Goal: Task Accomplishment & Management: Manage account settings

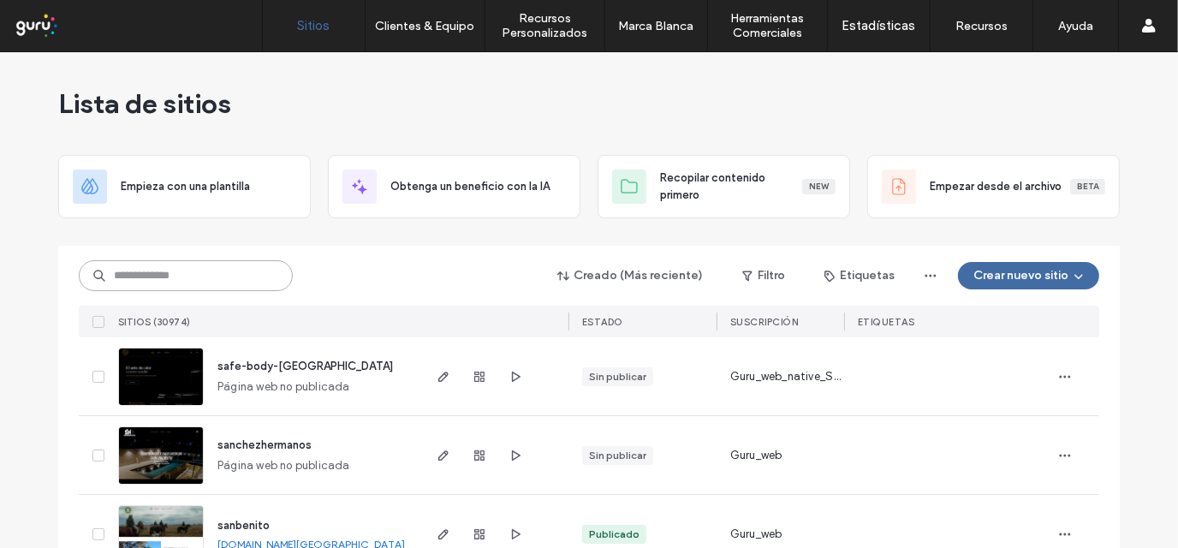
click at [240, 271] on input at bounding box center [186, 275] width 214 height 31
click at [1020, 278] on button "Crear nuevo sitio" at bounding box center [1028, 275] width 141 height 27
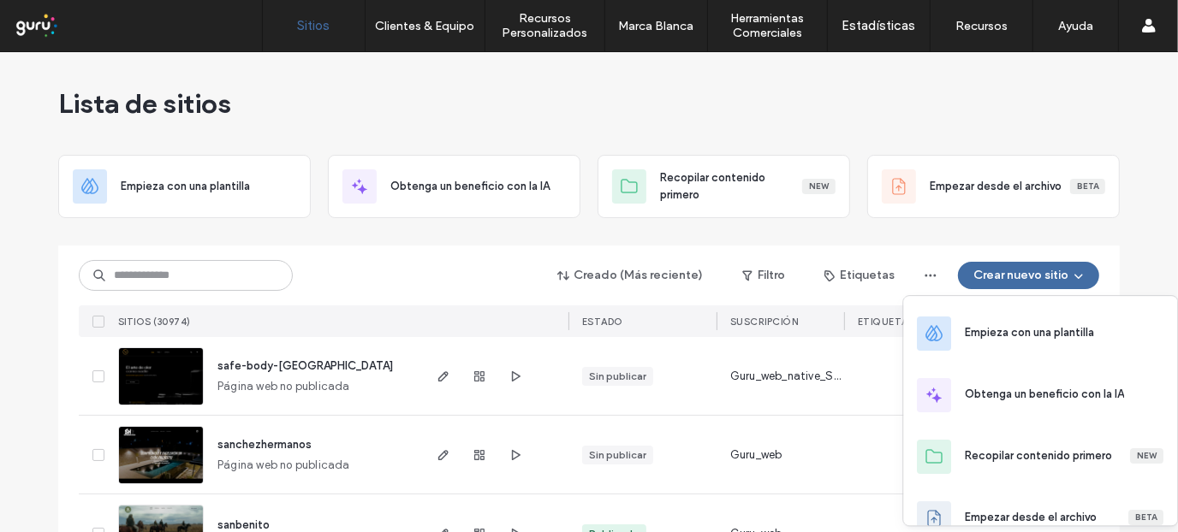
click at [408, 263] on div "Creado (Más reciente) Filtro Etiquetas Crear nuevo sitio" at bounding box center [589, 275] width 1020 height 33
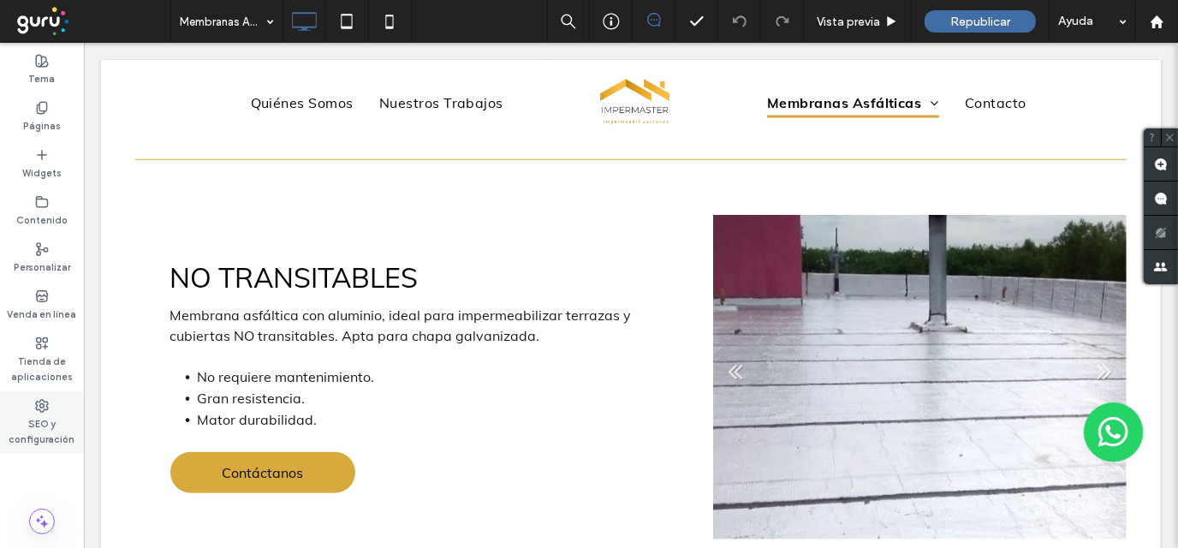
click at [14, 419] on label "SEO y configuración" at bounding box center [42, 430] width 84 height 34
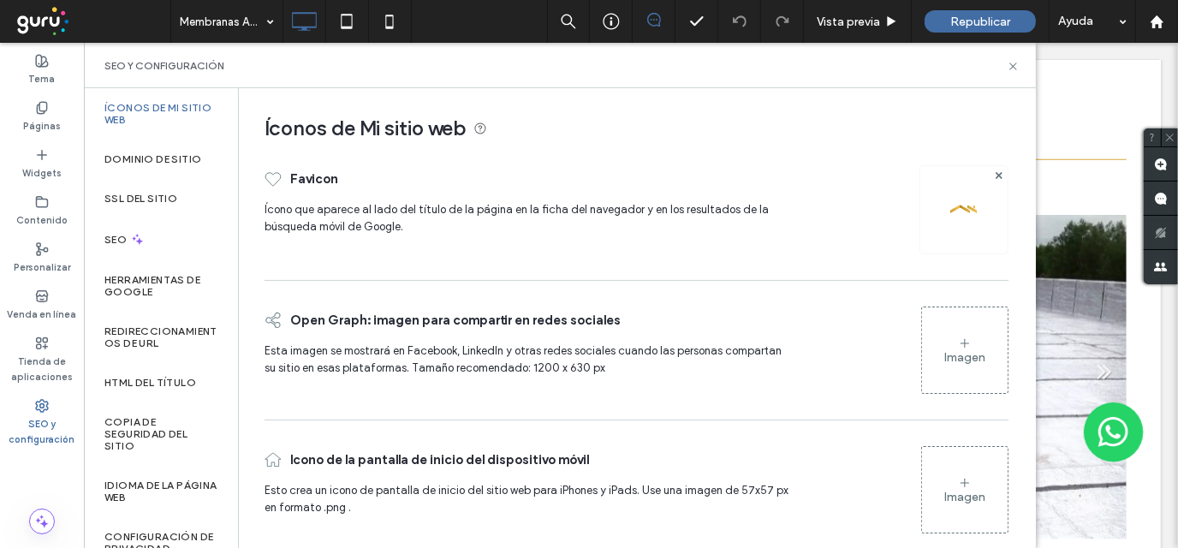
scroll to position [20, 0]
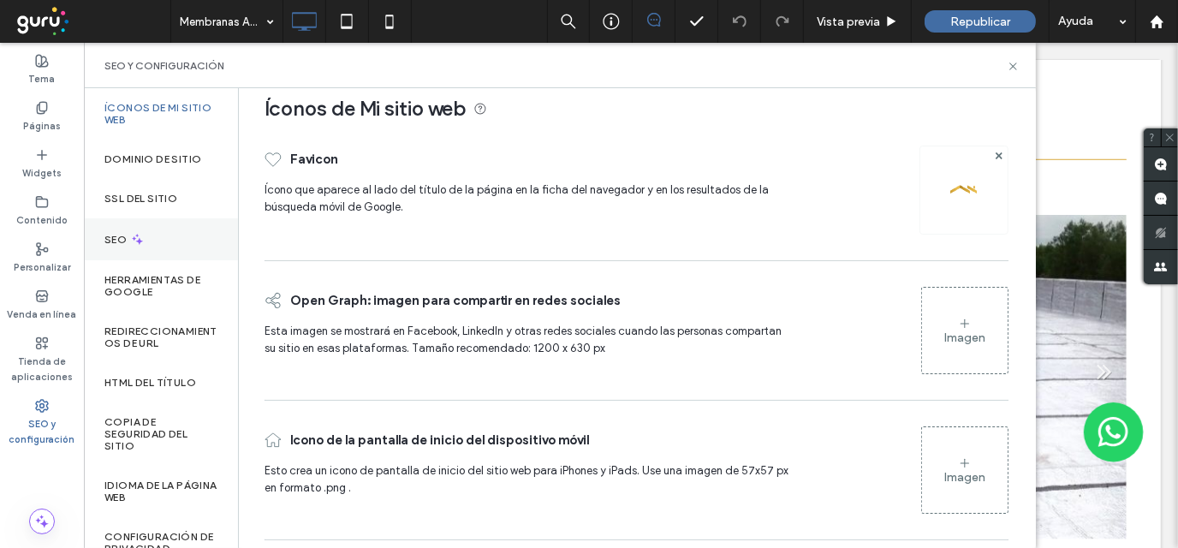
click at [169, 246] on div "SEO" at bounding box center [161, 239] width 154 height 42
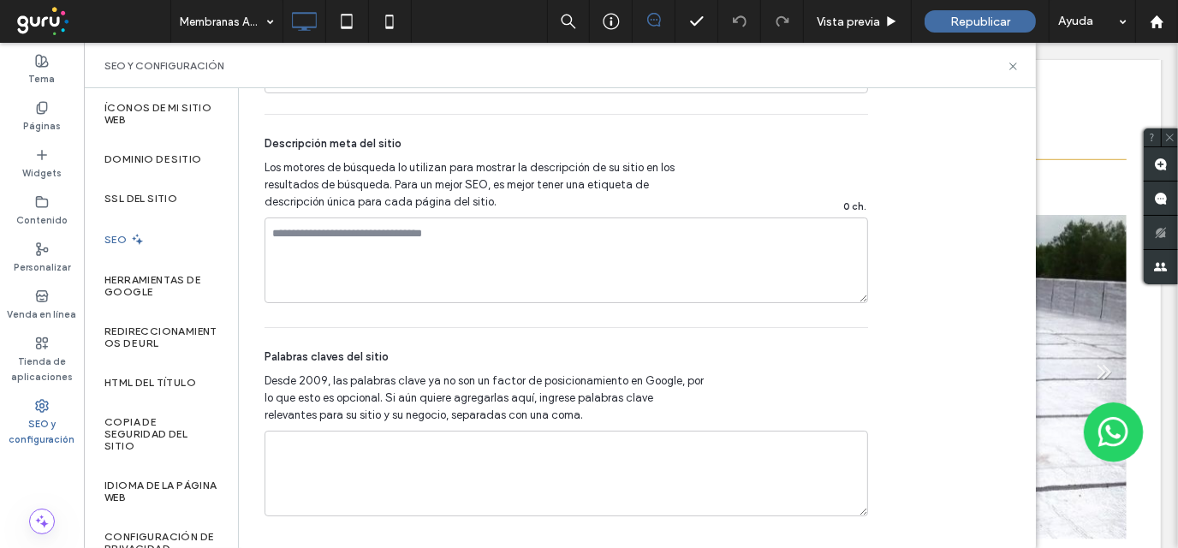
scroll to position [1293, 0]
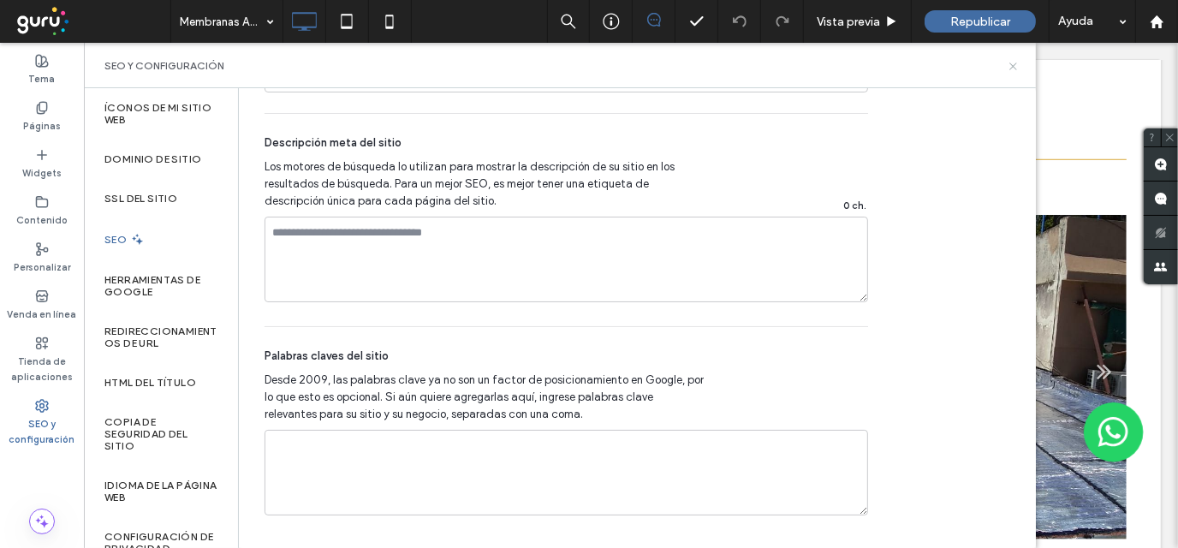
drag, startPoint x: 1012, startPoint y: 66, endPoint x: 925, endPoint y: 22, distance: 96.8
click at [1012, 66] on use at bounding box center [1012, 65] width 7 height 7
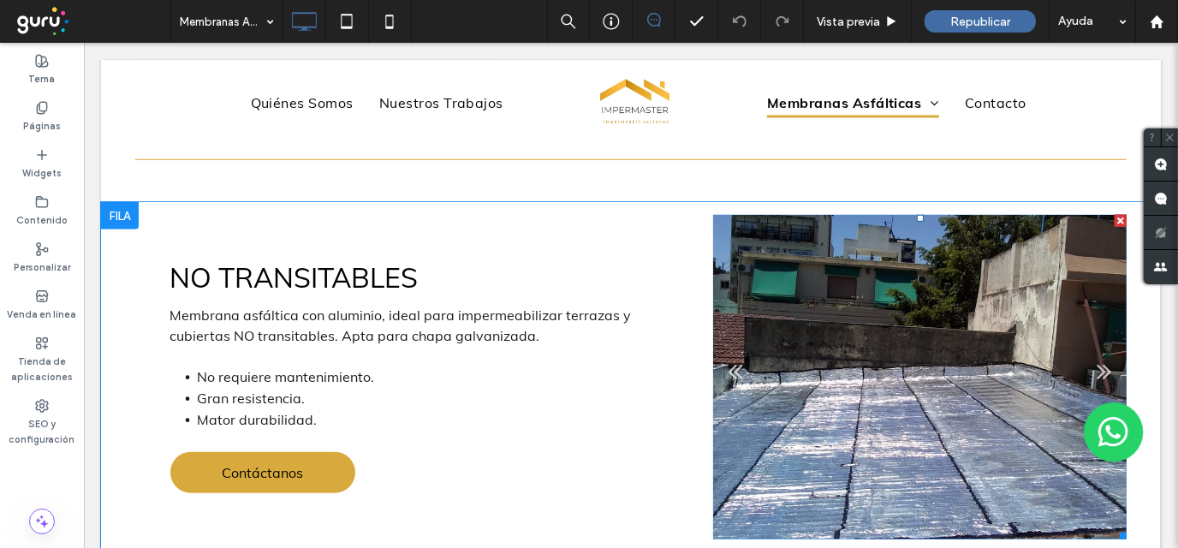
click at [883, 288] on li "Título de diapositiva Escriba su subtítulo aquí Botón" at bounding box center [918, 376] width 413 height 324
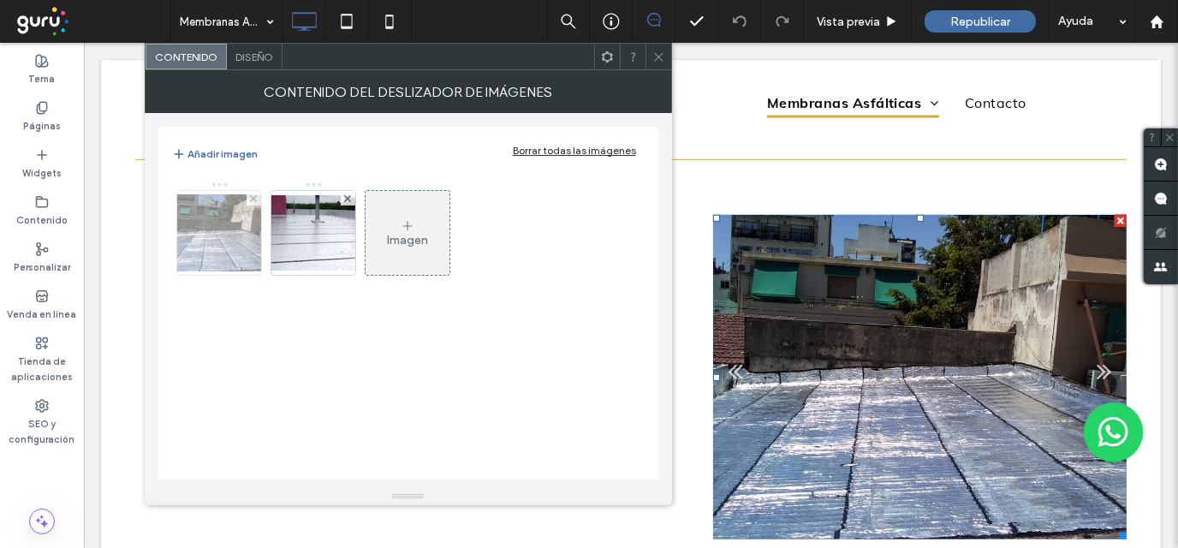
click at [208, 222] on img at bounding box center [219, 232] width 137 height 77
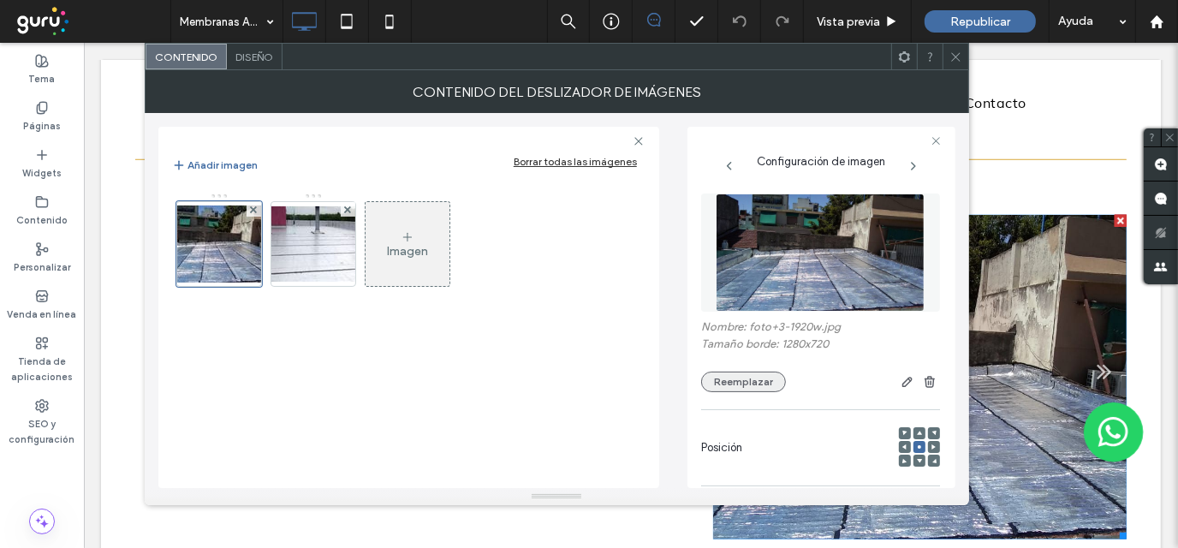
click at [740, 382] on button "Reemplazar" at bounding box center [743, 381] width 85 height 21
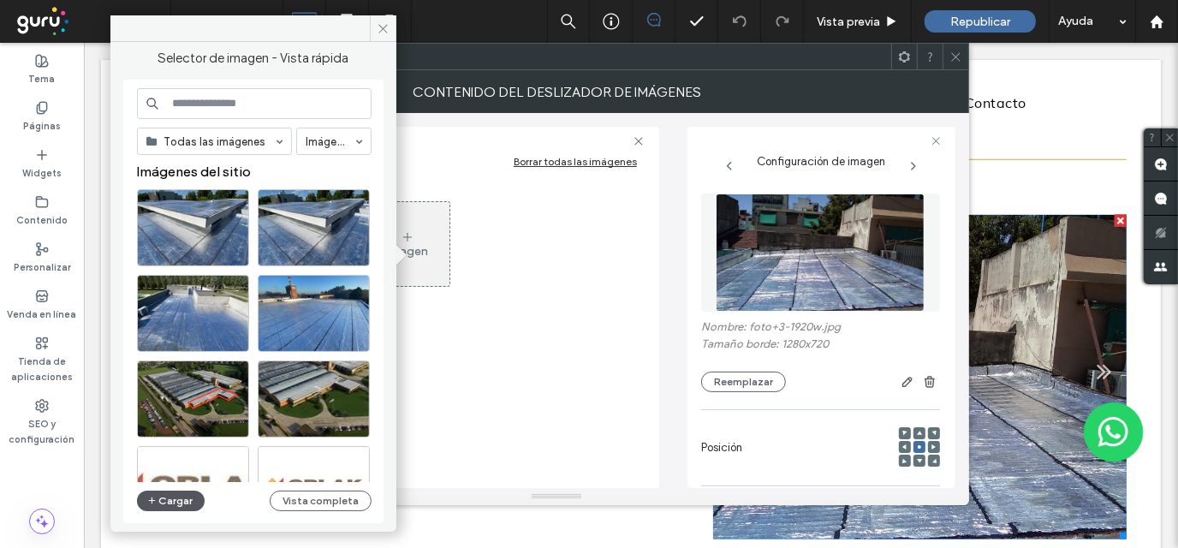
click at [167, 502] on button "Cargar" at bounding box center [171, 500] width 68 height 21
click at [140, 498] on button "Cargar" at bounding box center [171, 500] width 68 height 21
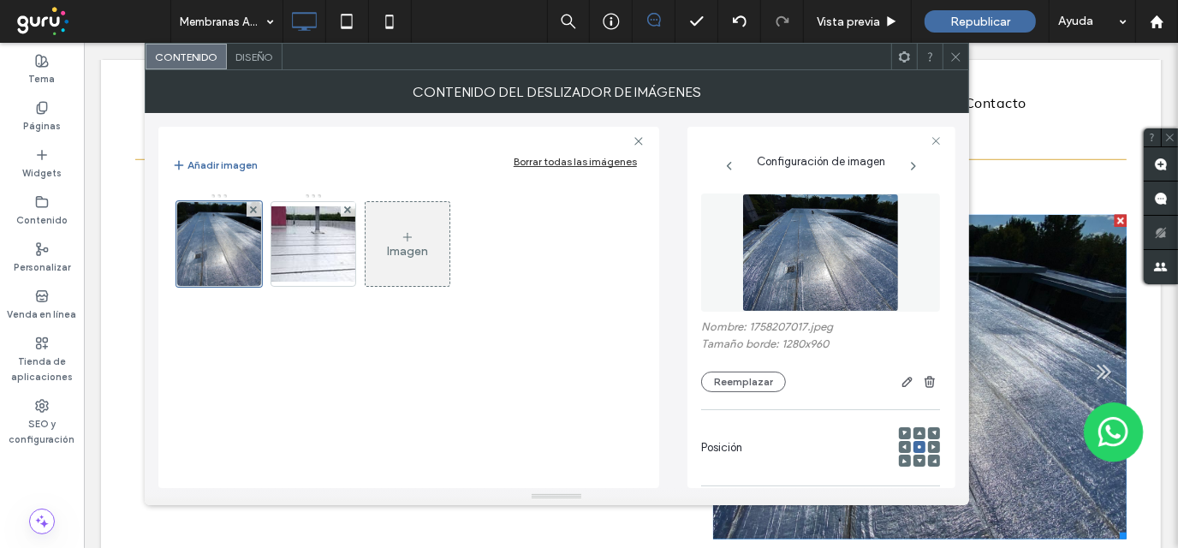
click at [956, 54] on icon at bounding box center [955, 57] width 13 height 13
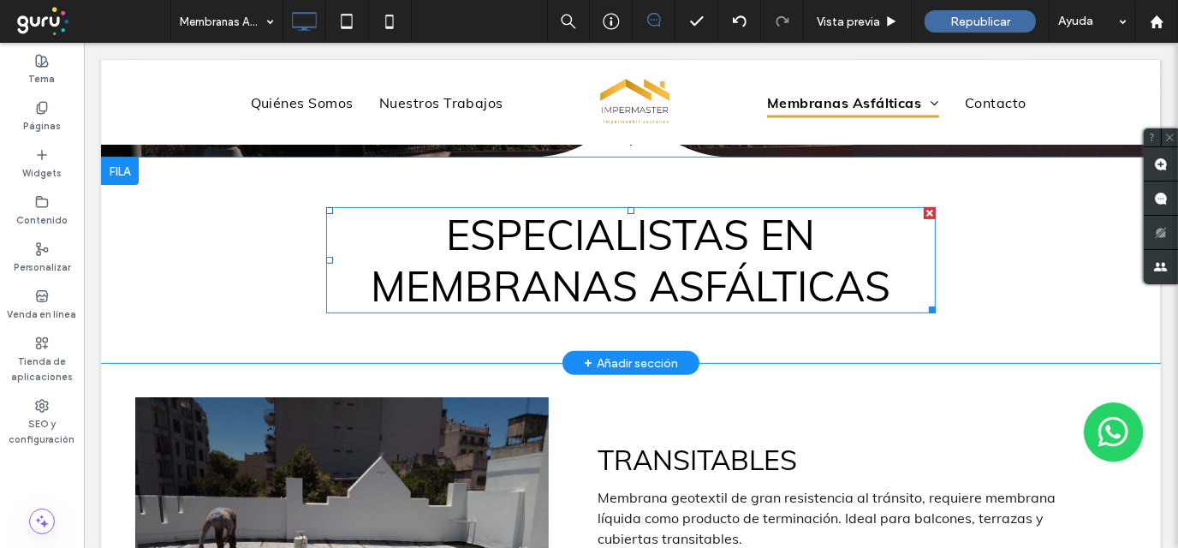
scroll to position [0, 0]
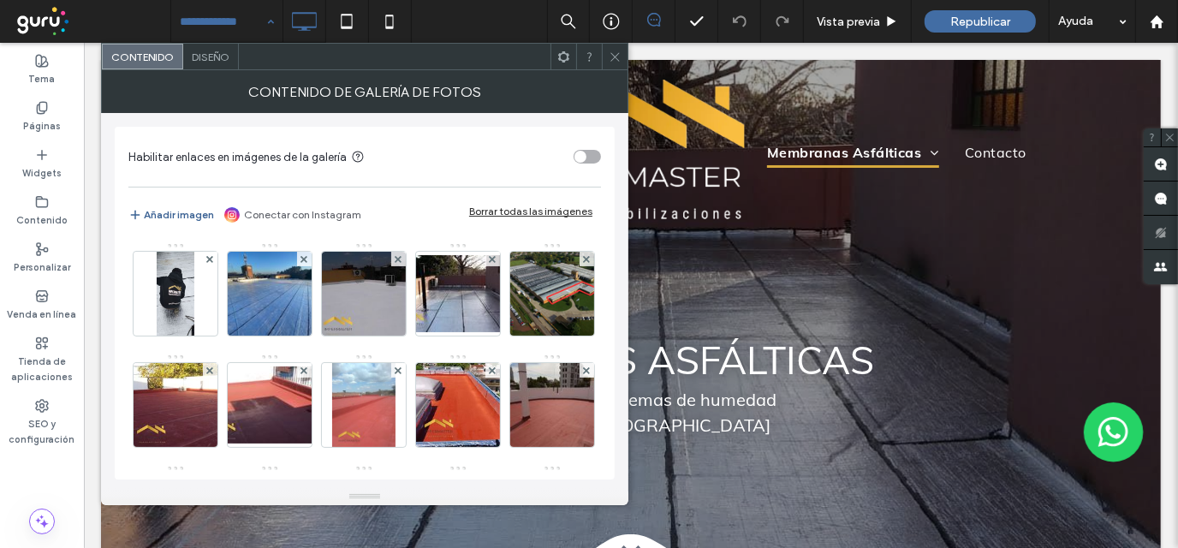
click at [151, 217] on button "Añadir imagen" at bounding box center [171, 215] width 86 height 21
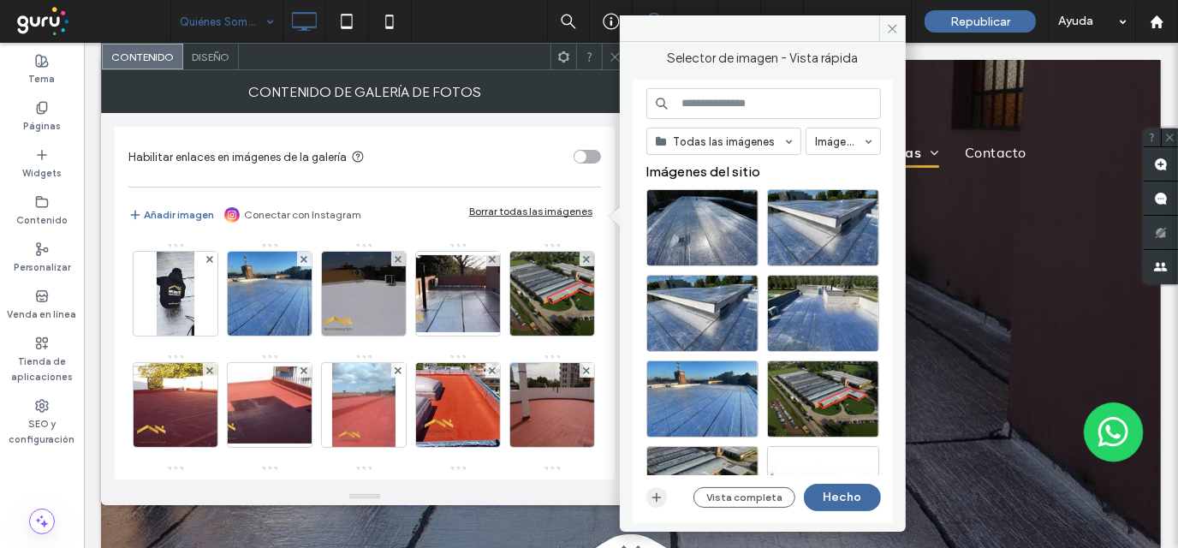
click at [655, 495] on icon "button" at bounding box center [657, 497] width 14 height 14
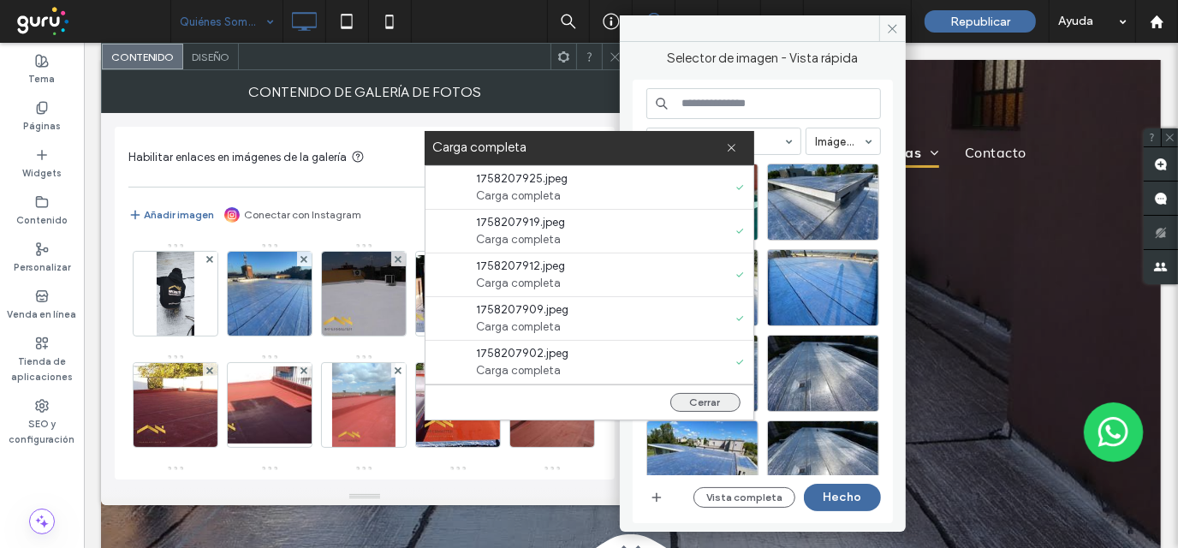
click at [713, 399] on button "Cerrar" at bounding box center [705, 402] width 70 height 19
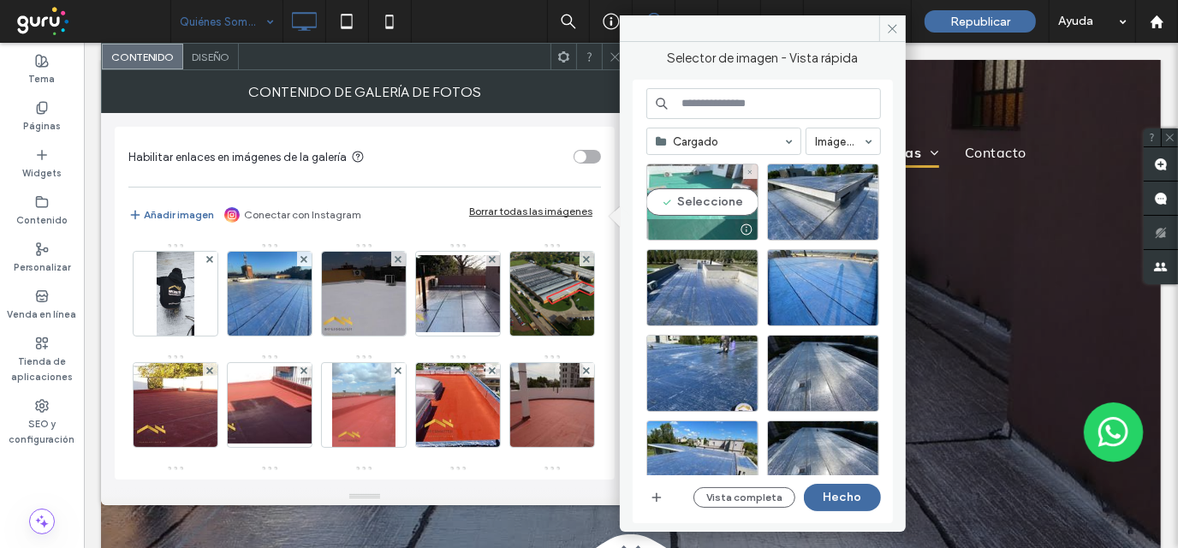
click at [707, 182] on div "Seleccione" at bounding box center [702, 201] width 112 height 77
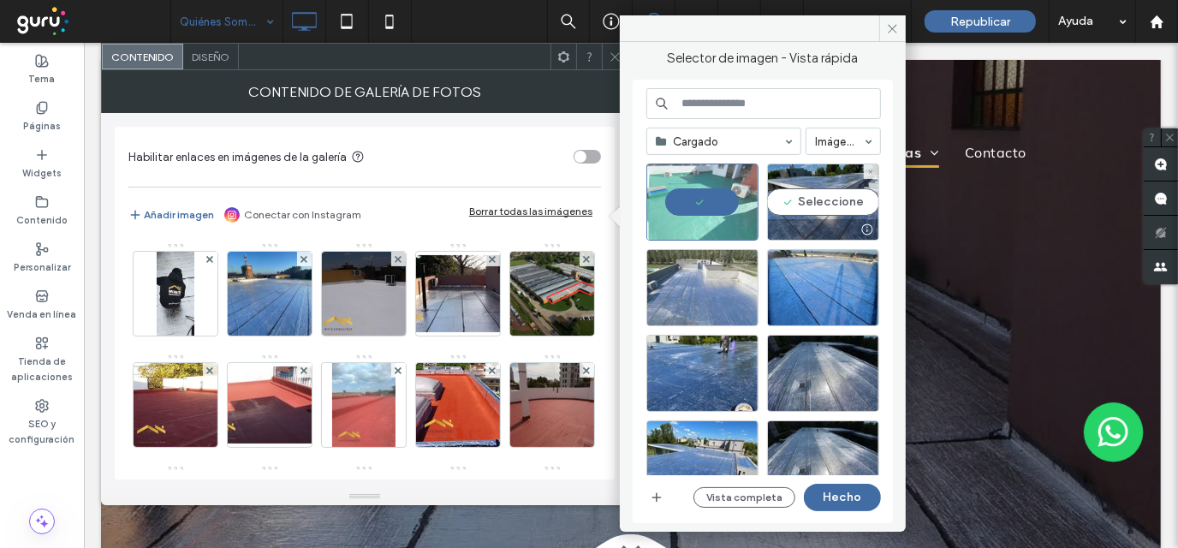
drag, startPoint x: 819, startPoint y: 199, endPoint x: 746, endPoint y: 293, distance: 118.3
click at [819, 201] on div "Seleccione" at bounding box center [823, 201] width 112 height 77
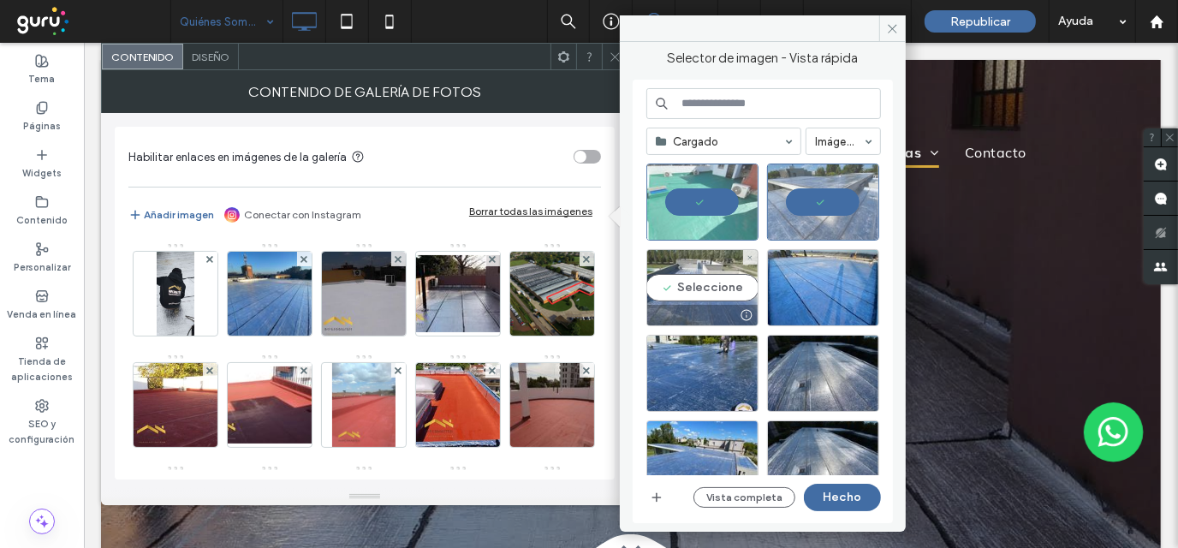
click at [728, 295] on div "Seleccione" at bounding box center [702, 287] width 112 height 77
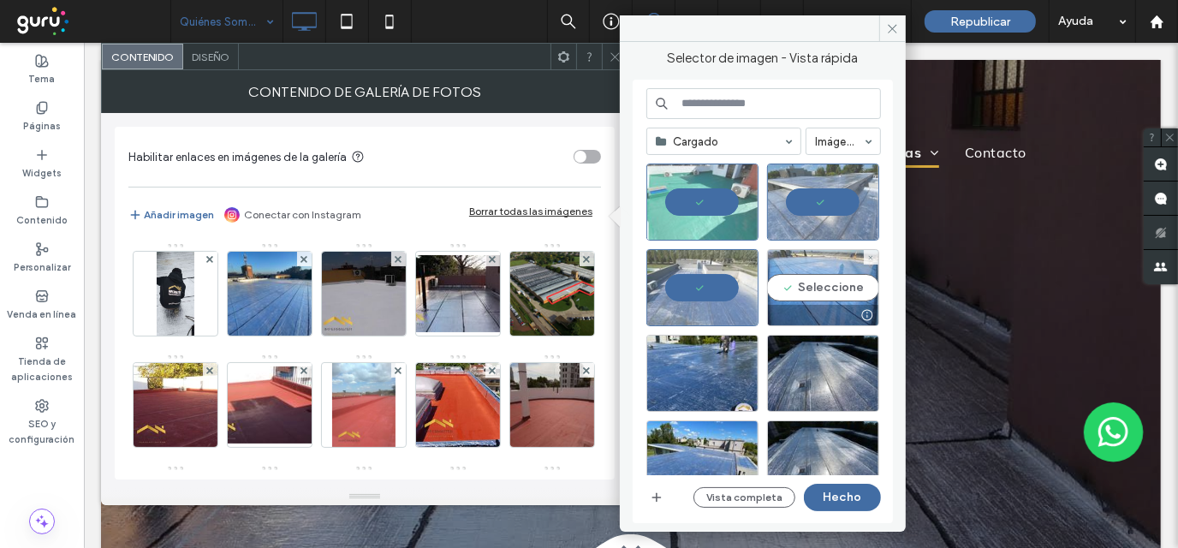
click at [807, 298] on div "Seleccione" at bounding box center [823, 287] width 112 height 77
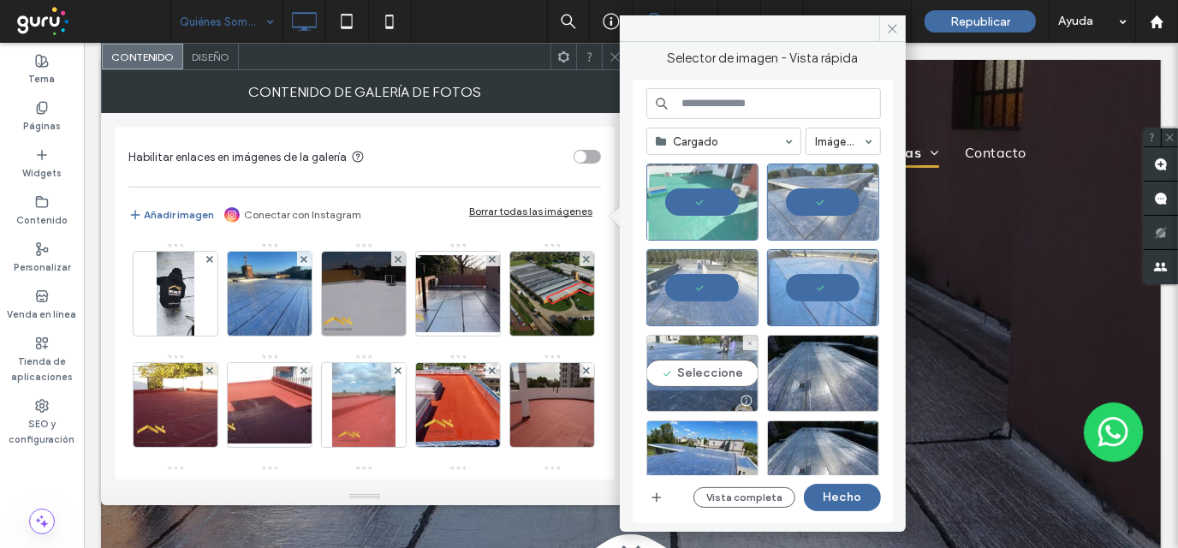
click at [711, 364] on div "Seleccione" at bounding box center [702, 373] width 112 height 77
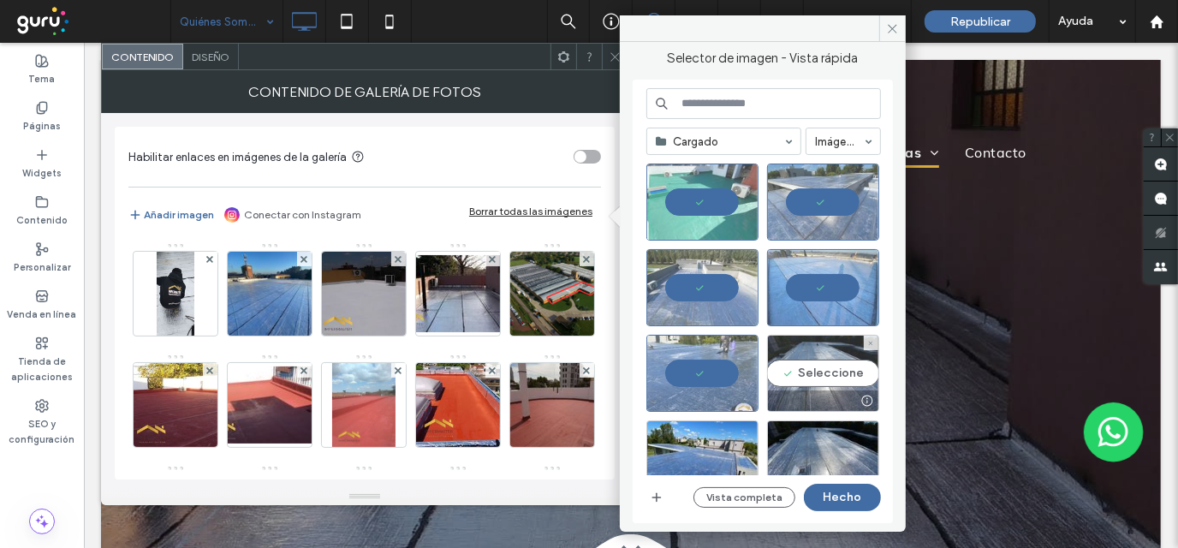
click at [786, 364] on div "Seleccione" at bounding box center [823, 373] width 112 height 77
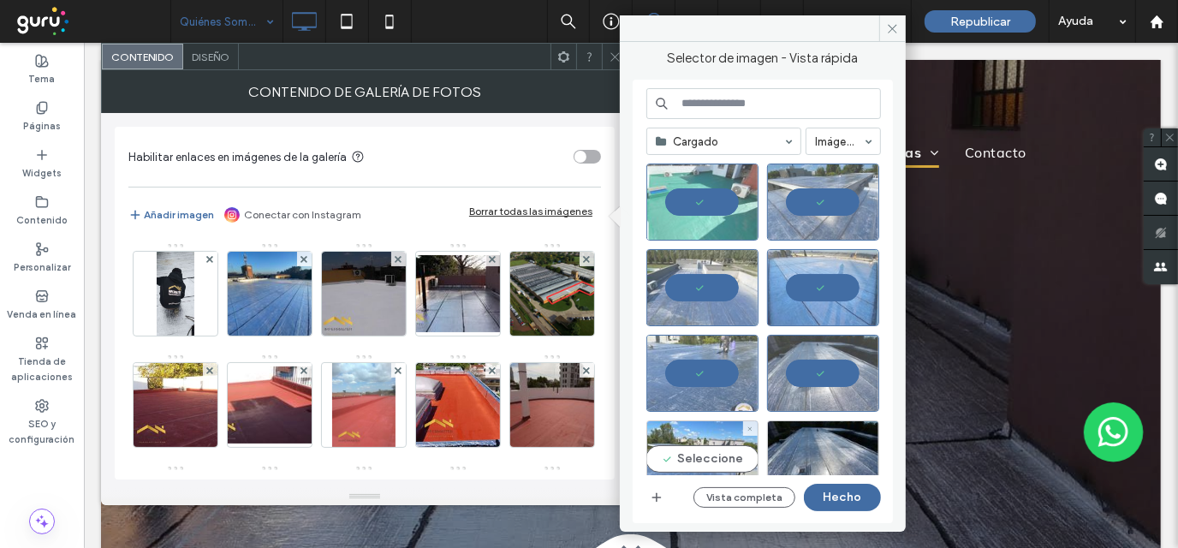
click at [696, 455] on div "Seleccione" at bounding box center [702, 458] width 112 height 77
click at [863, 501] on button "Hecho" at bounding box center [842, 497] width 77 height 27
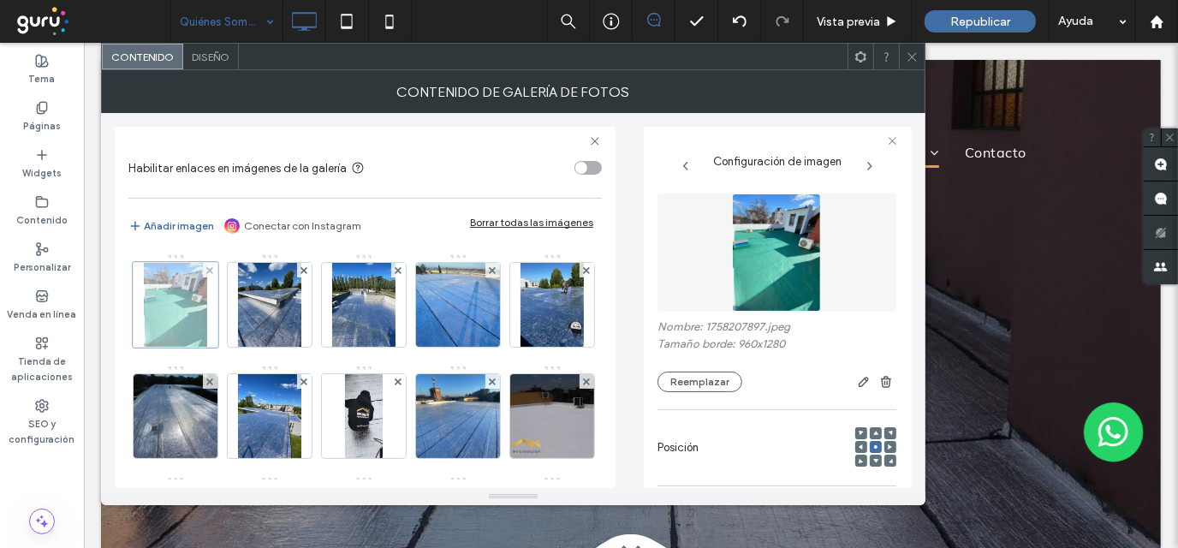
click at [187, 316] on div at bounding box center [176, 305] width 86 height 86
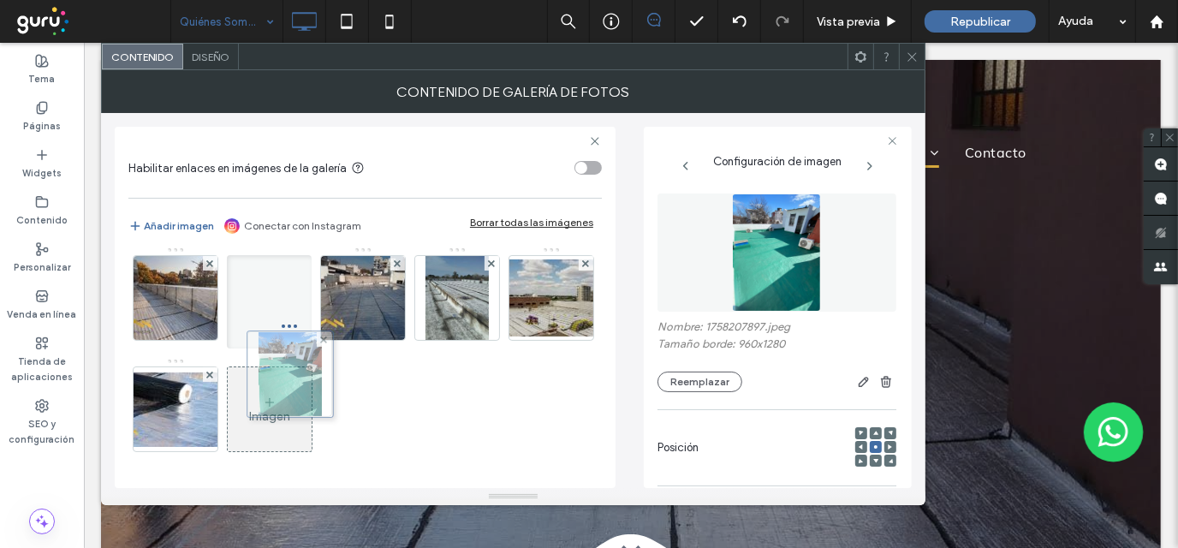
scroll to position [403, 0]
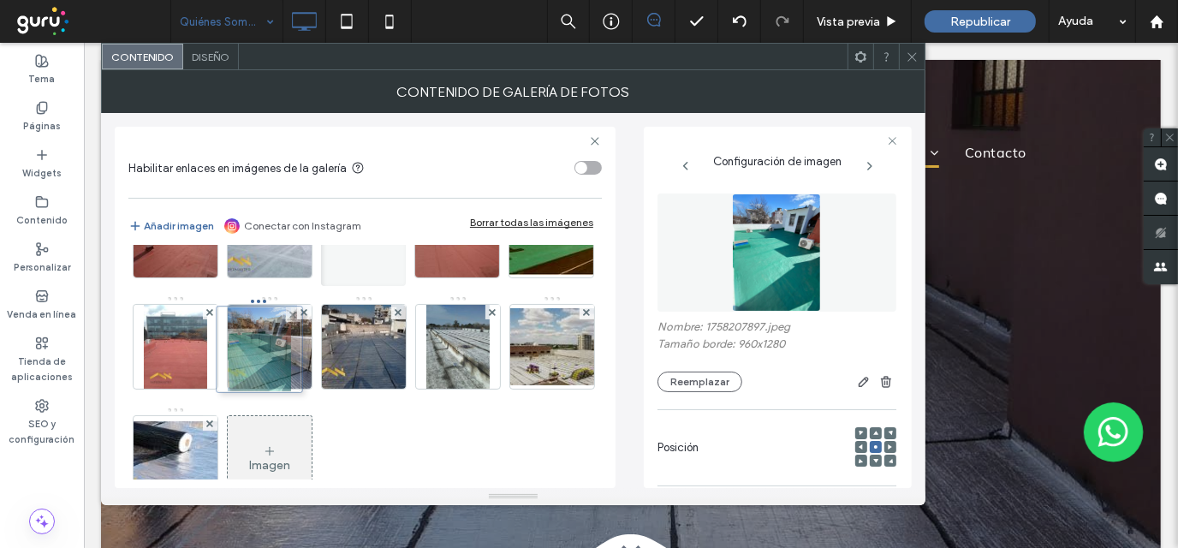
drag, startPoint x: 187, startPoint y: 316, endPoint x: 268, endPoint y: 359, distance: 91.5
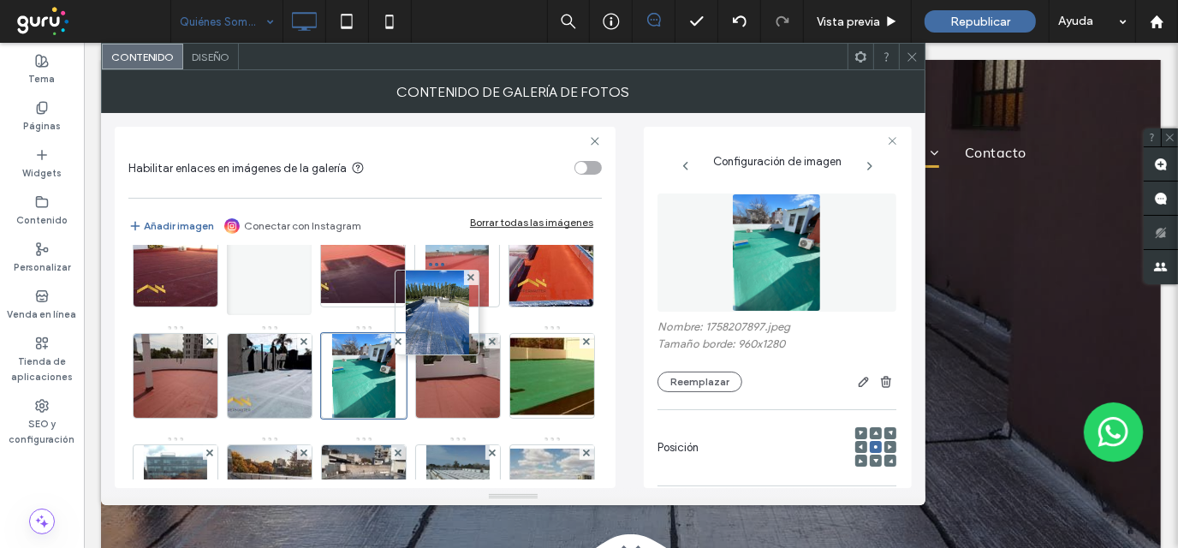
scroll to position [317, 0]
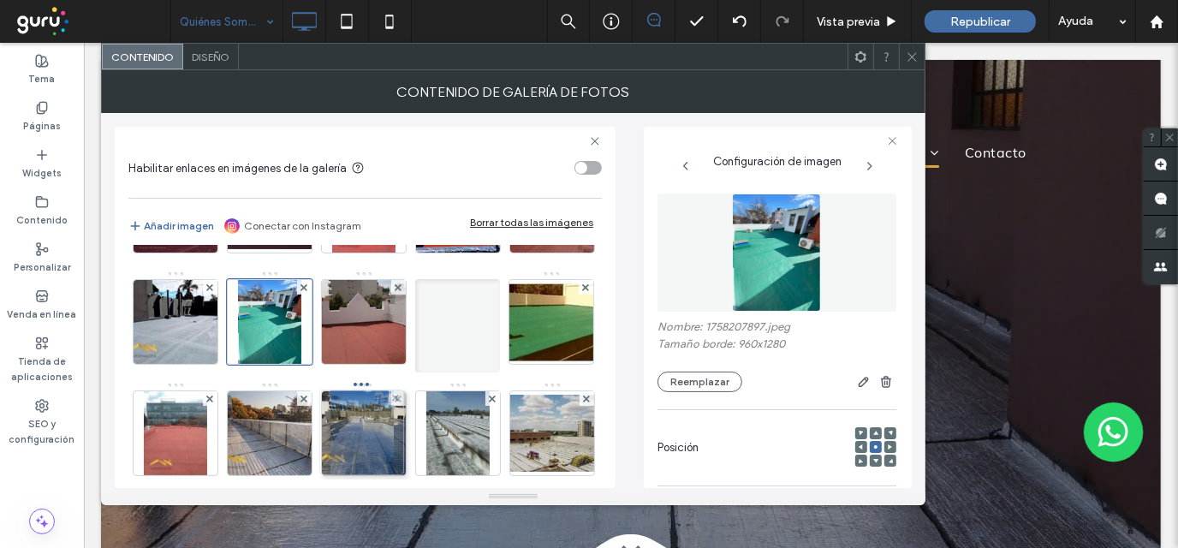
drag, startPoint x: 278, startPoint y: 300, endPoint x: 367, endPoint y: 428, distance: 156.2
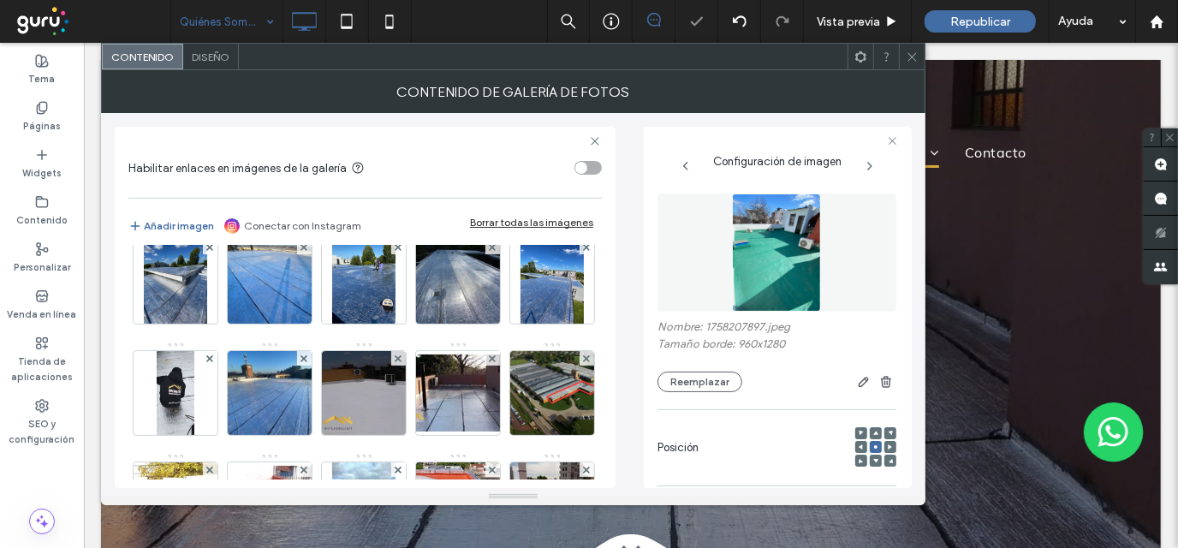
scroll to position [0, 0]
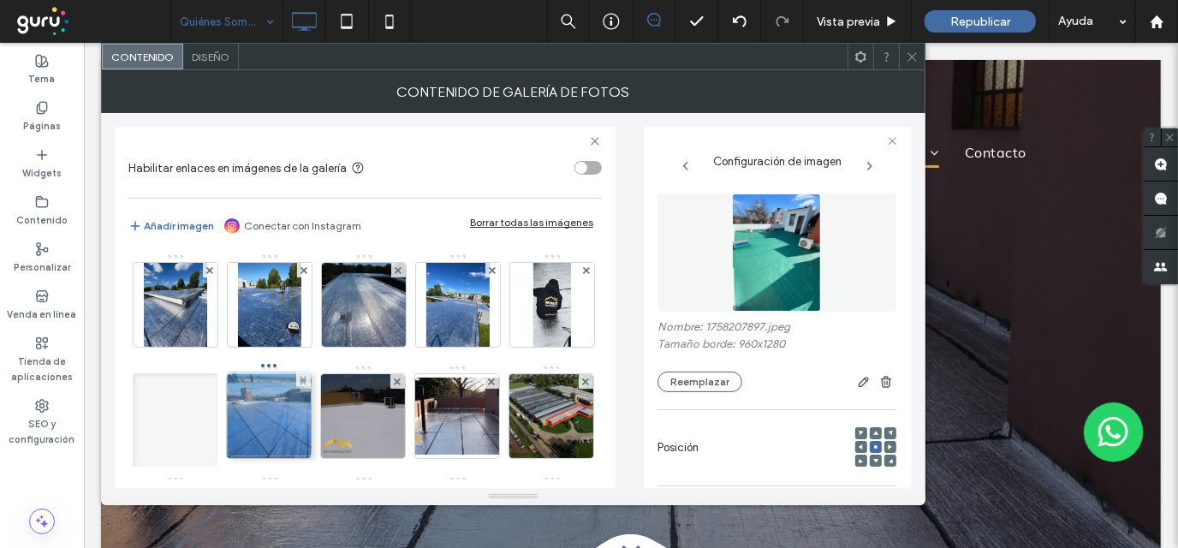
drag, startPoint x: 284, startPoint y: 304, endPoint x: 281, endPoint y: 413, distance: 108.8
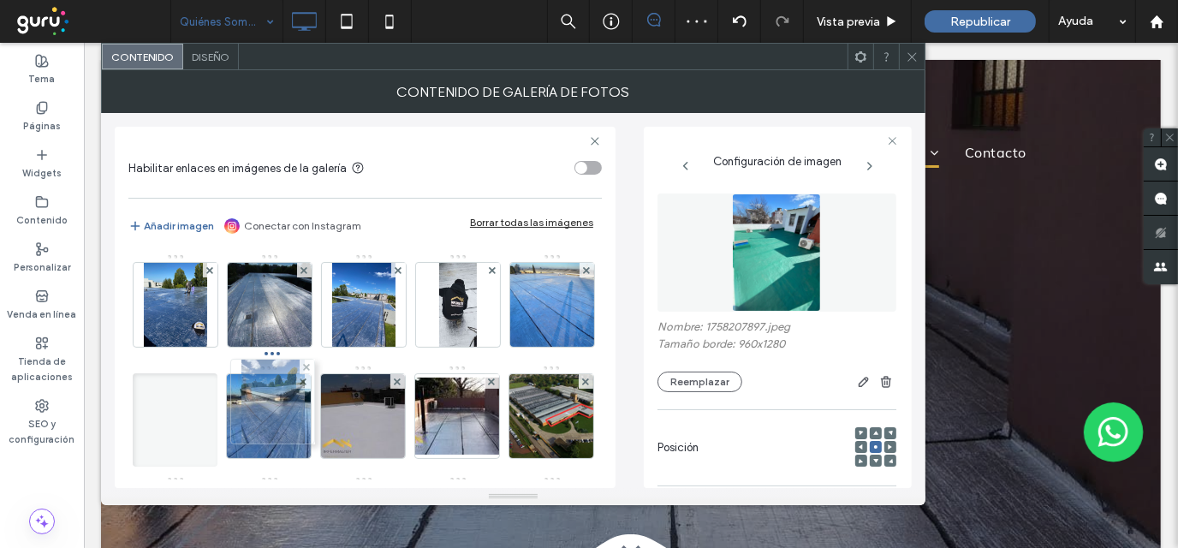
drag, startPoint x: 174, startPoint y: 298, endPoint x: 290, endPoint y: 411, distance: 162.2
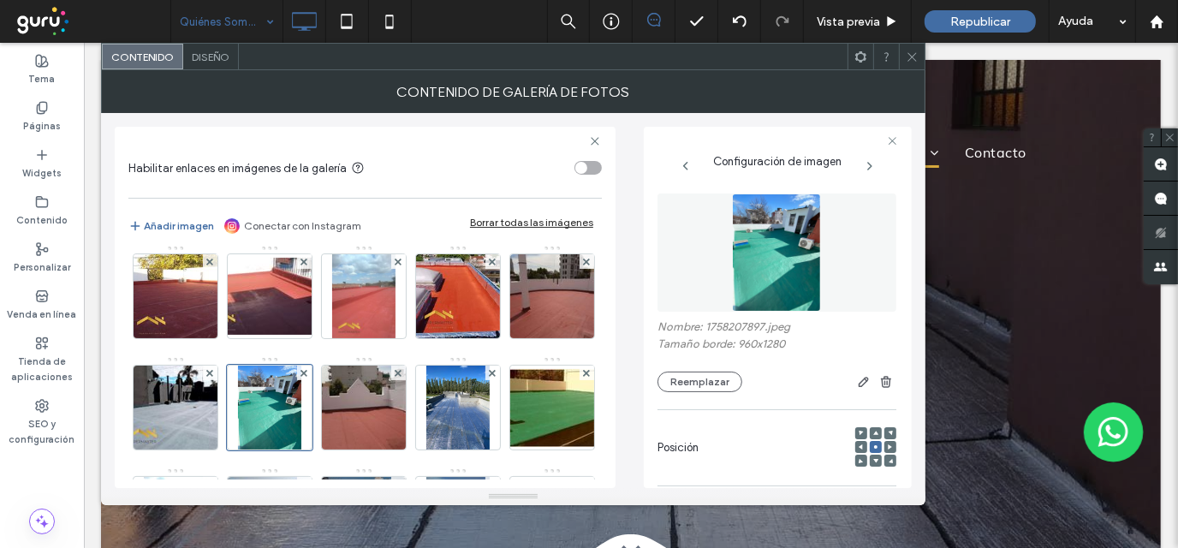
scroll to position [120, 0]
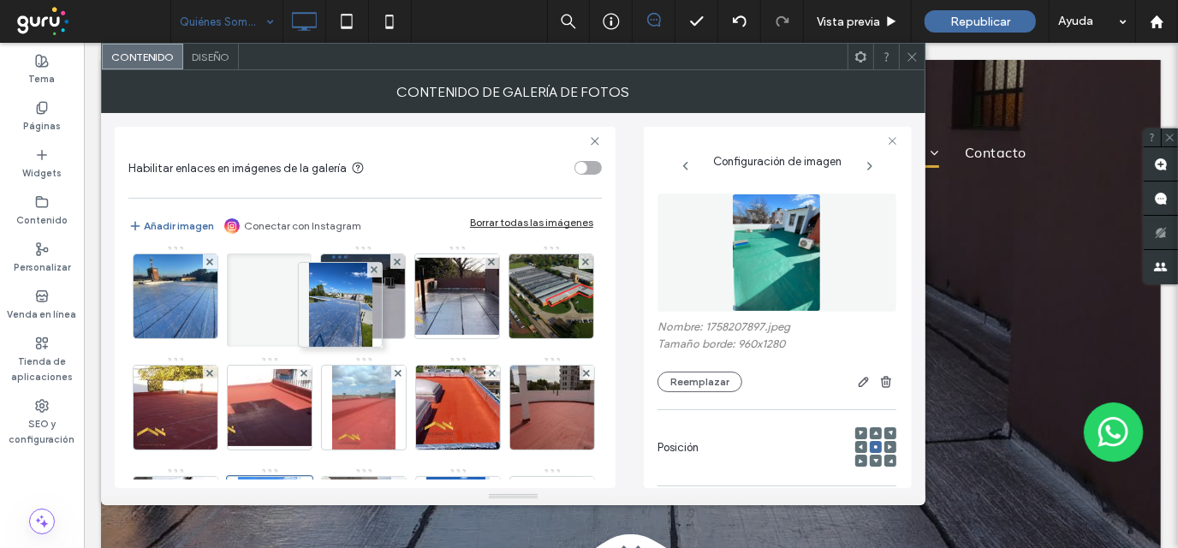
drag, startPoint x: 366, startPoint y: 297, endPoint x: 343, endPoint y: 468, distance: 172.7
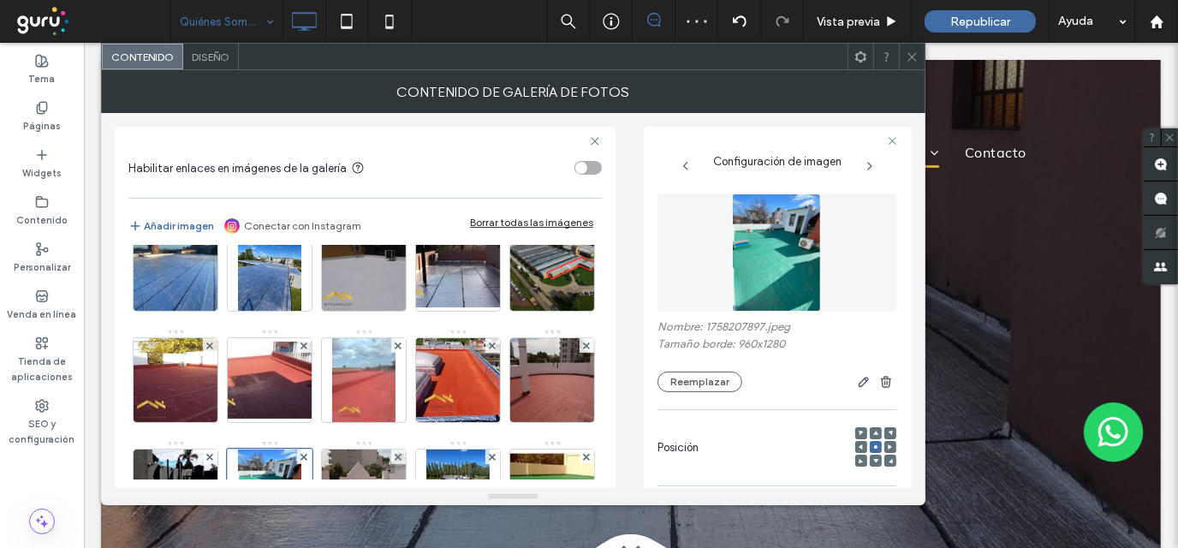
scroll to position [170, 0]
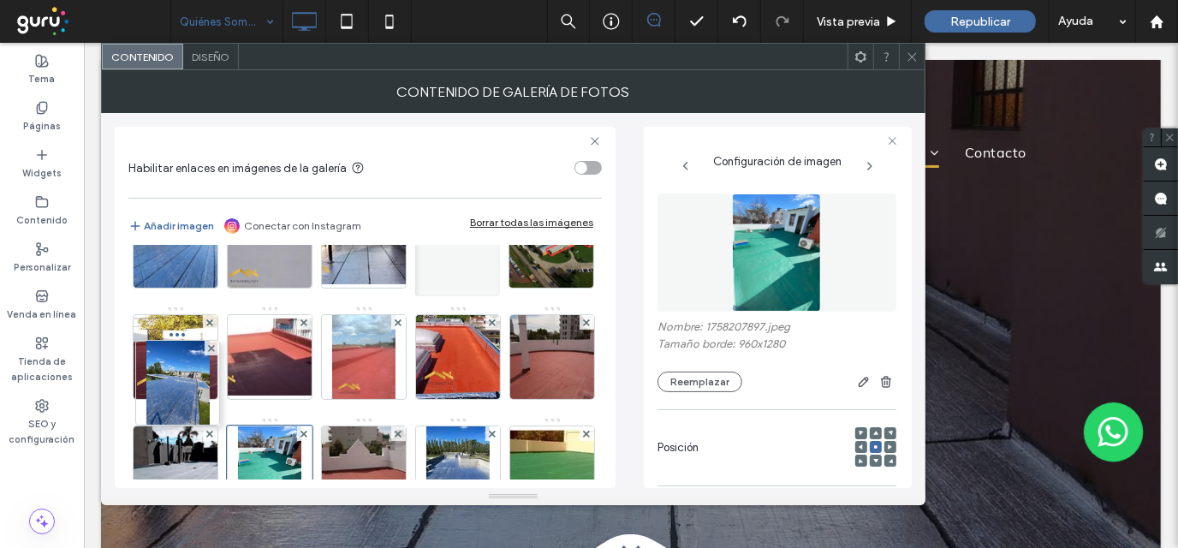
drag, startPoint x: 349, startPoint y: 269, endPoint x: 140, endPoint y: 347, distance: 222.9
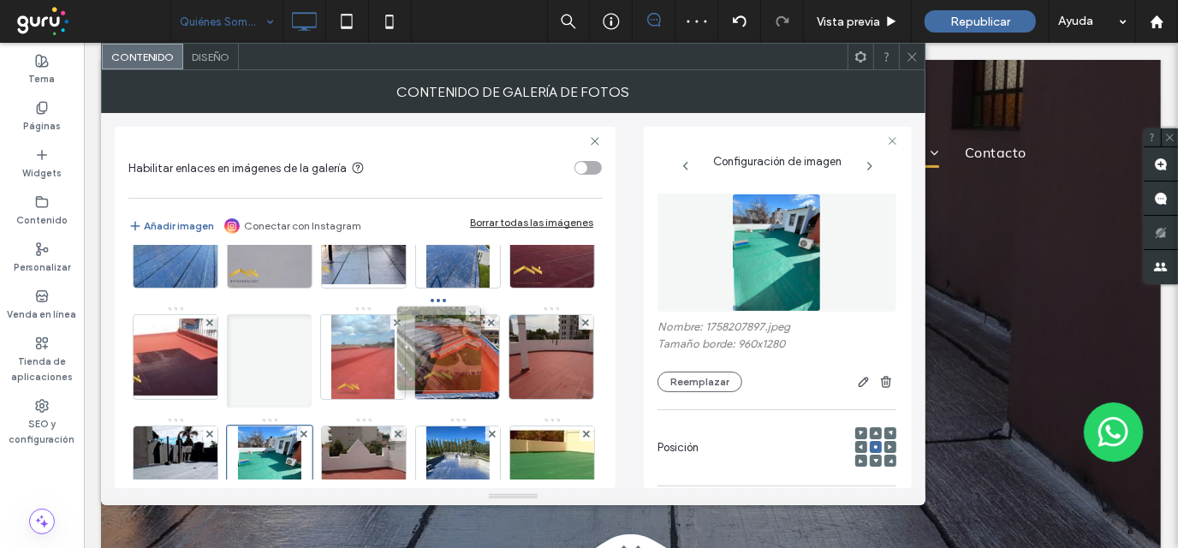
drag, startPoint x: 258, startPoint y: 336, endPoint x: 425, endPoint y: 329, distance: 166.2
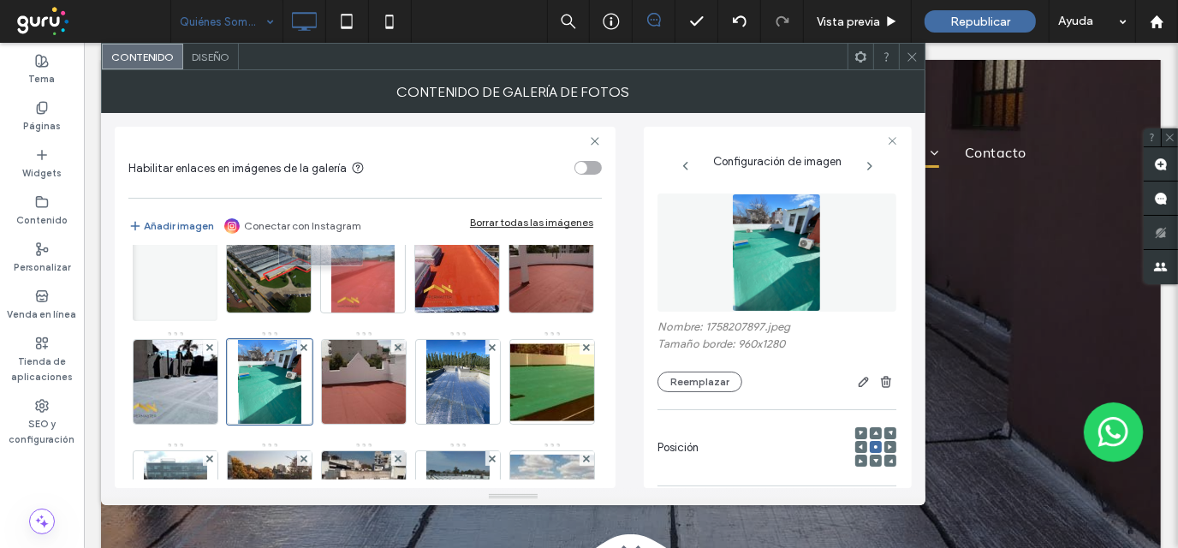
scroll to position [146, 0]
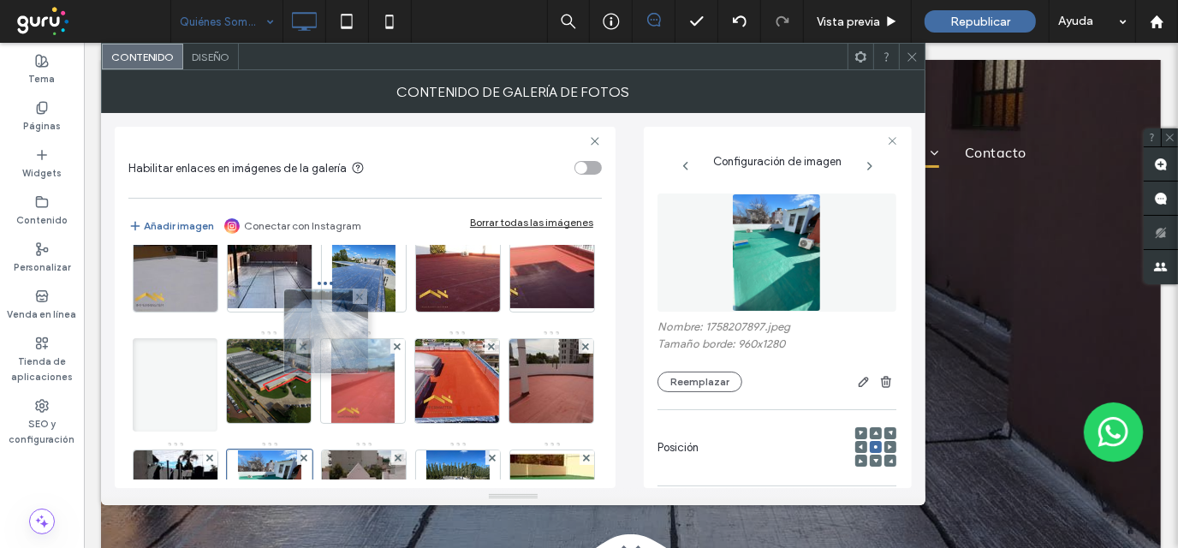
drag, startPoint x: 245, startPoint y: 301, endPoint x: 298, endPoint y: 328, distance: 59.3
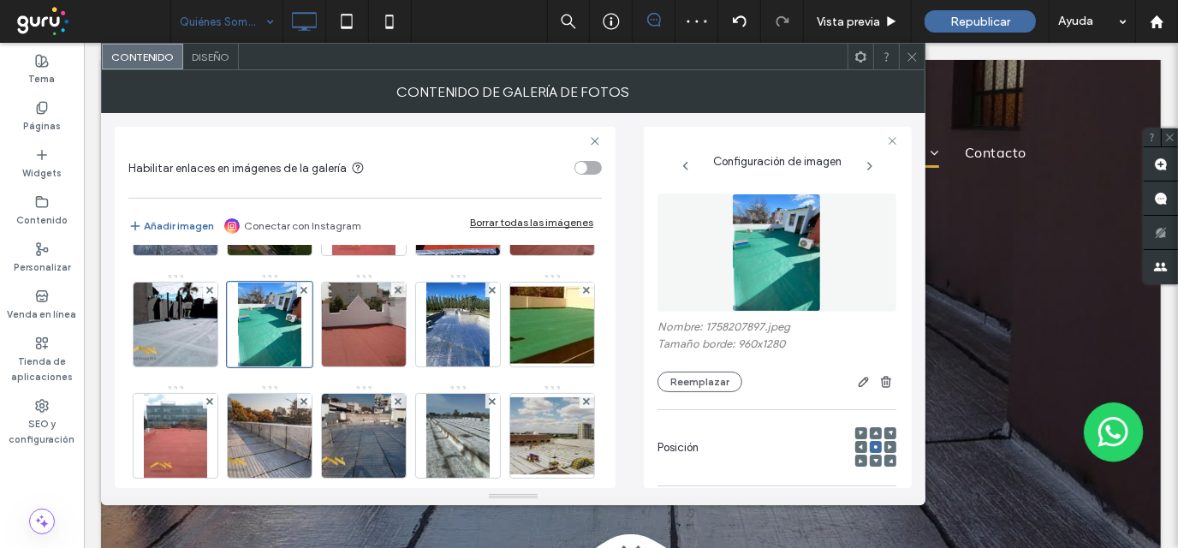
scroll to position [317, 0]
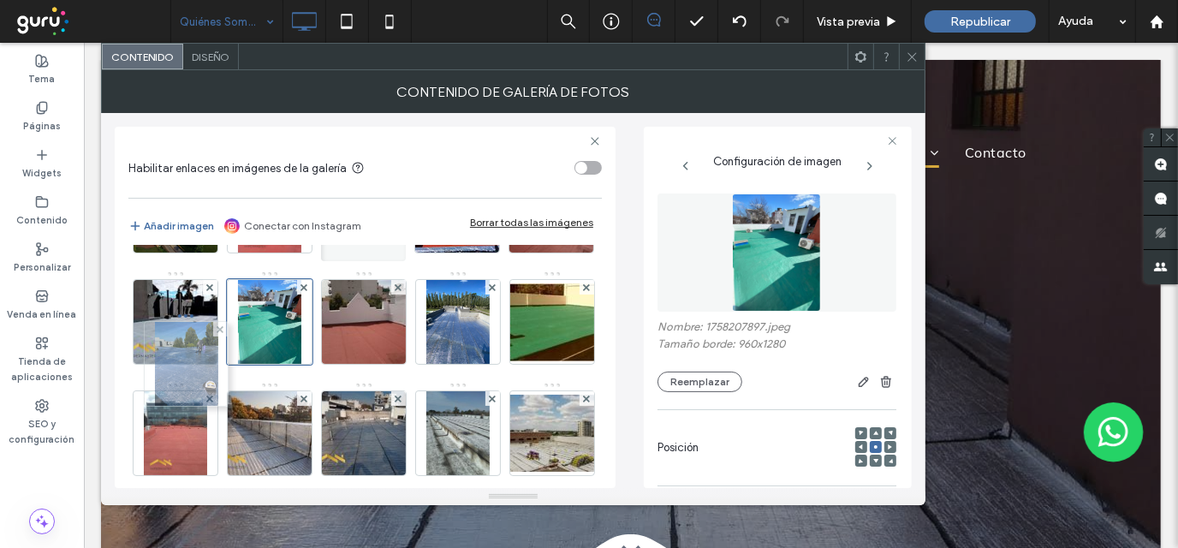
drag, startPoint x: 157, startPoint y: 312, endPoint x: 164, endPoint y: 371, distance: 59.5
click at [907, 51] on icon at bounding box center [912, 57] width 13 height 13
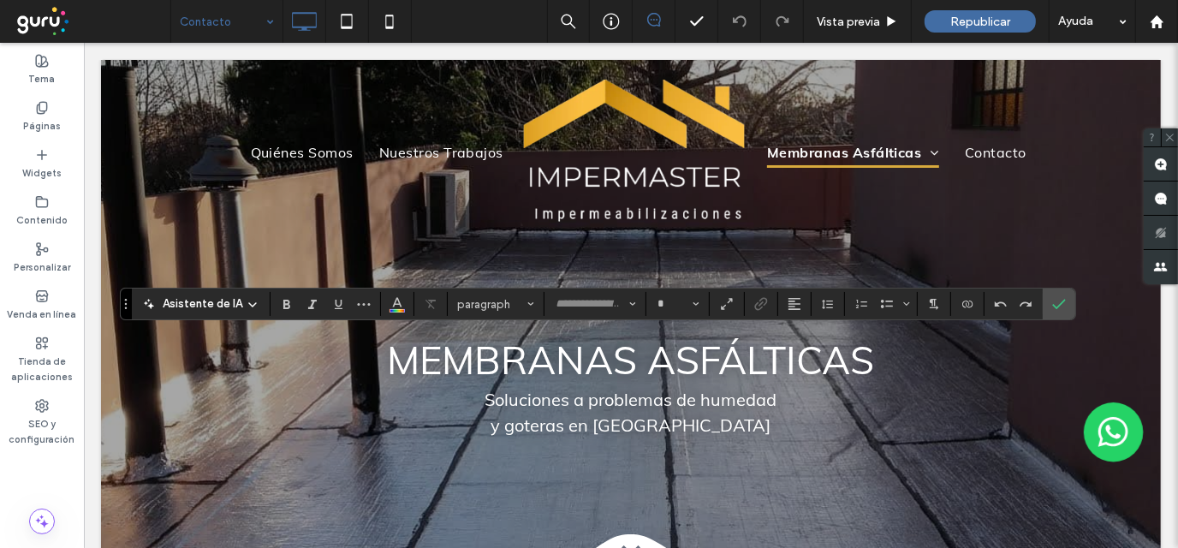
type input "****"
type input "**"
click at [1061, 304] on label "Confirmar" at bounding box center [1059, 303] width 26 height 31
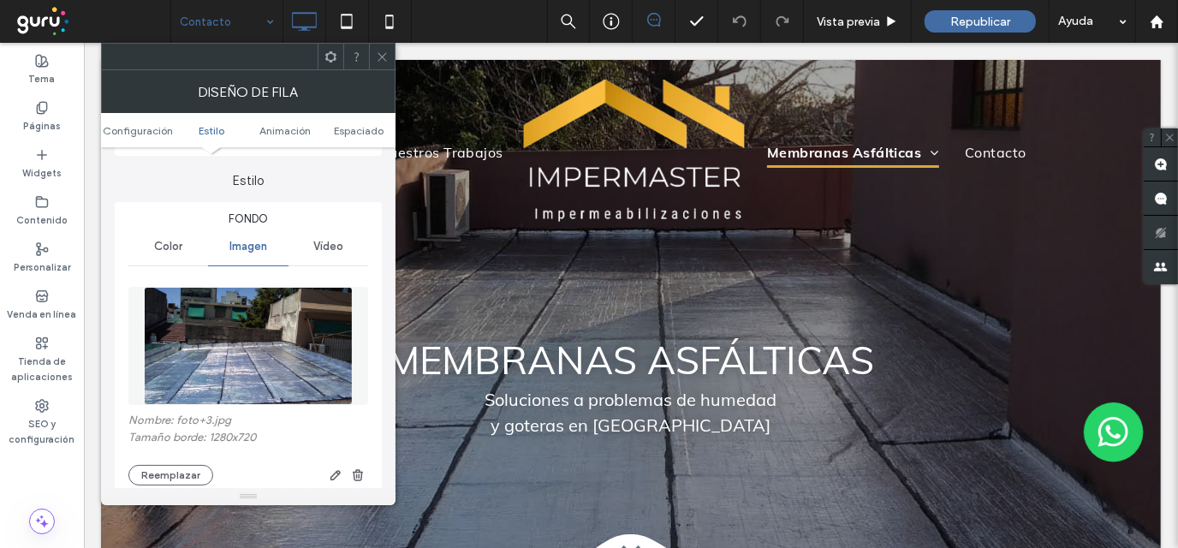
scroll to position [170, 0]
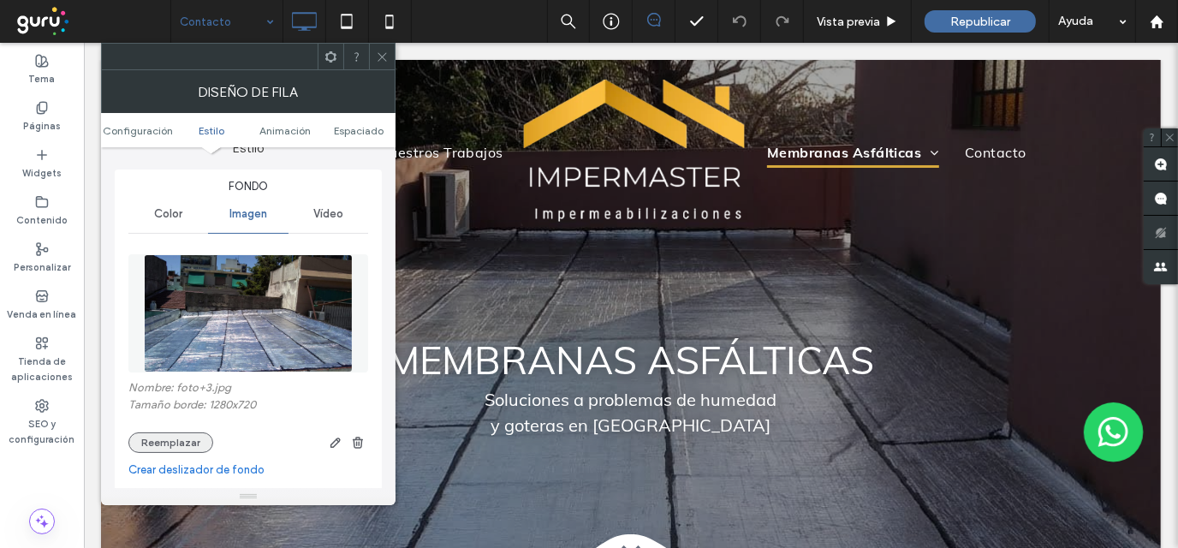
click at [188, 435] on button "Reemplazar" at bounding box center [170, 442] width 85 height 21
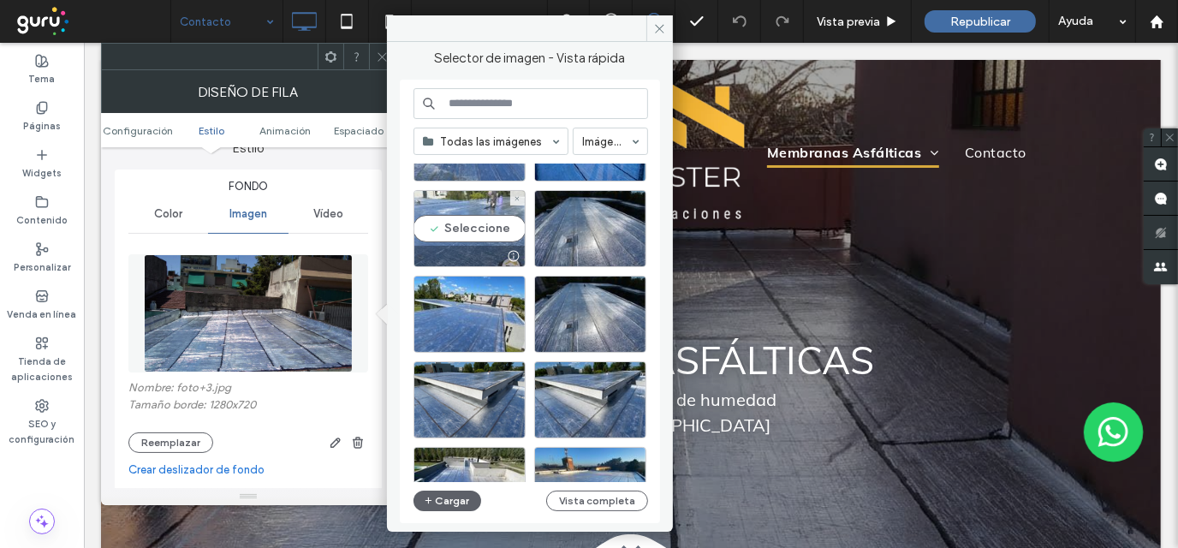
click at [484, 230] on div "Seleccione" at bounding box center [469, 228] width 112 height 77
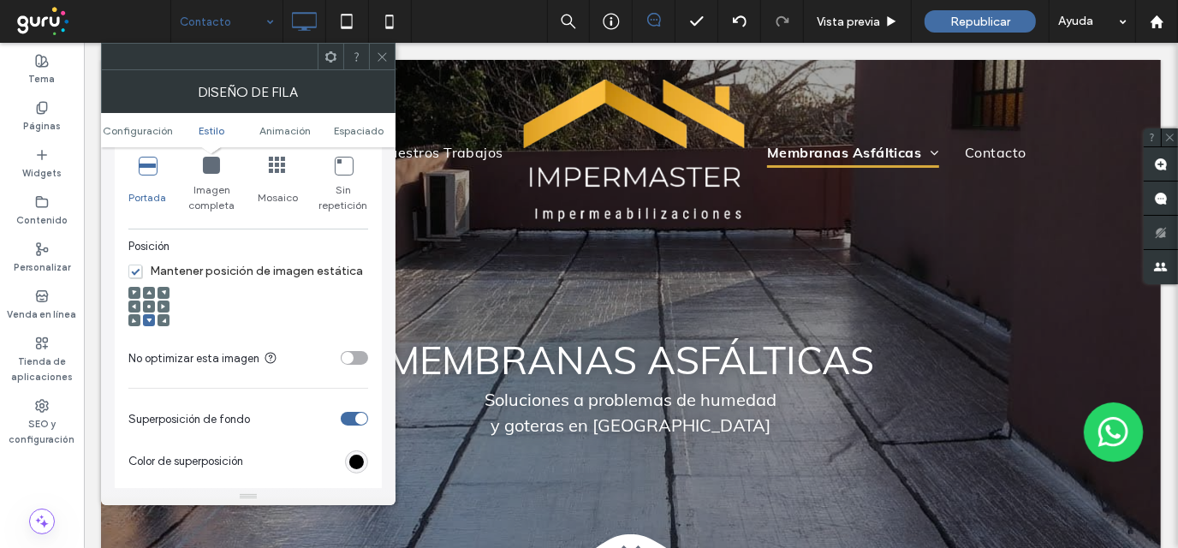
scroll to position [598, 0]
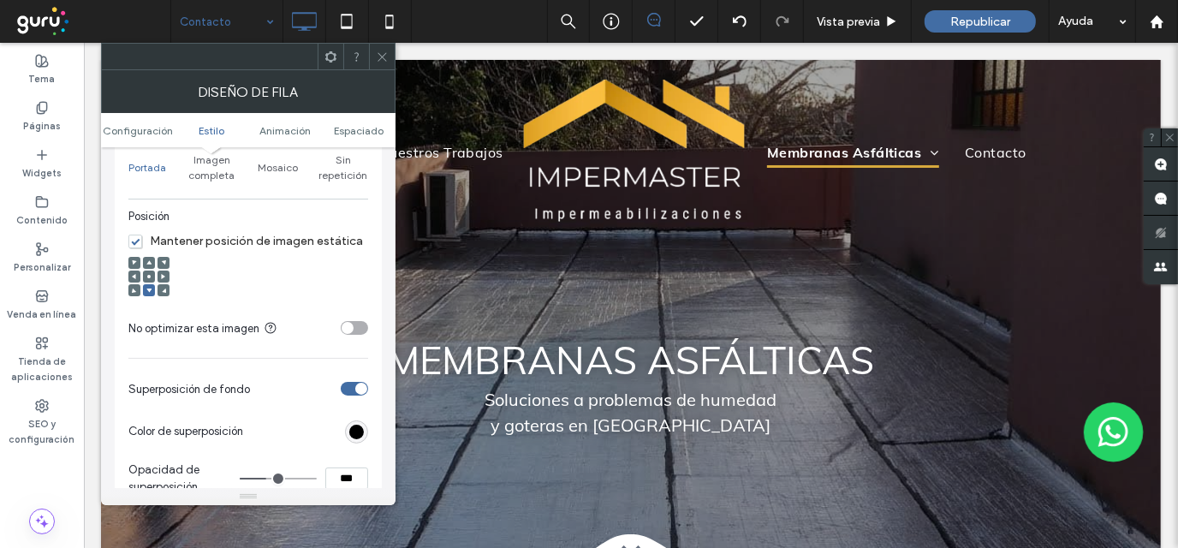
click at [151, 275] on icon at bounding box center [148, 276] width 5 height 5
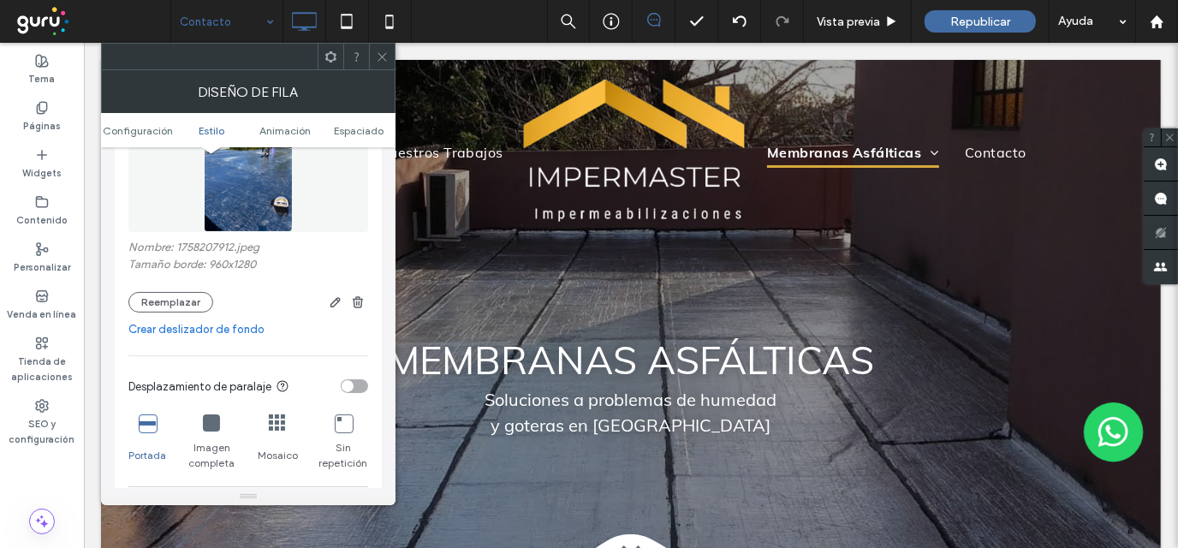
scroll to position [342, 0]
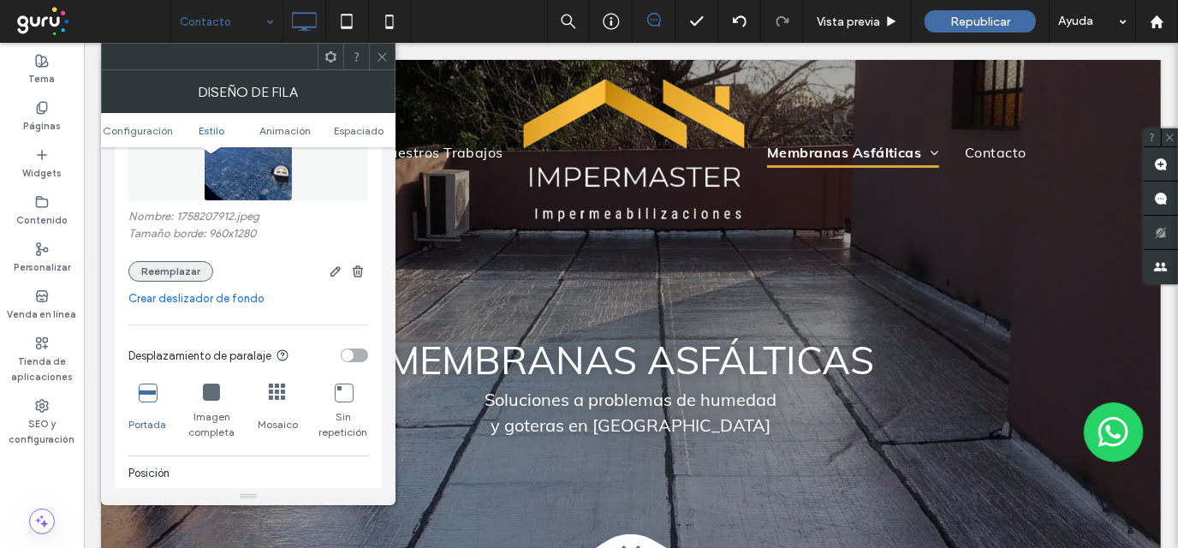
click at [165, 268] on button "Reemplazar" at bounding box center [170, 271] width 85 height 21
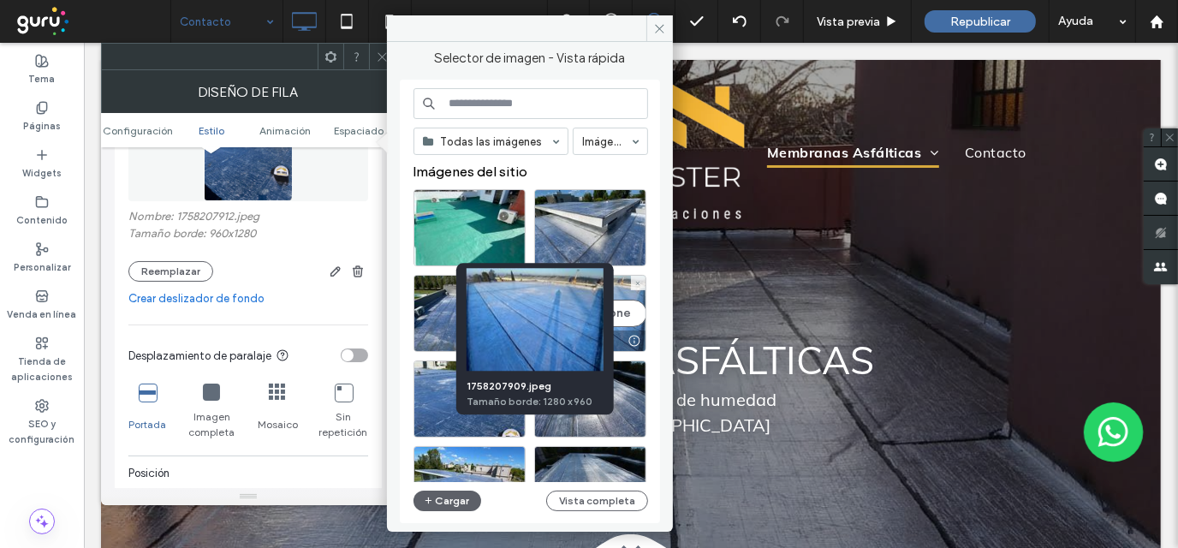
click at [605, 329] on div "1758207909.jpeg Tamaño borde: 1280 x 960" at bounding box center [534, 339] width 157 height 152
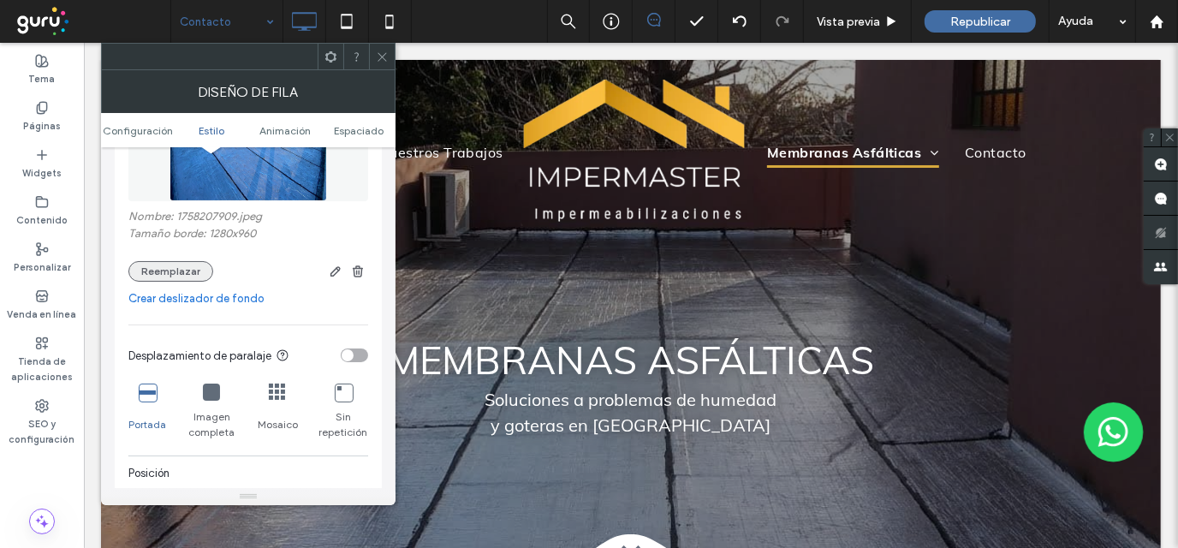
click at [166, 269] on button "Reemplazar" at bounding box center [170, 271] width 85 height 21
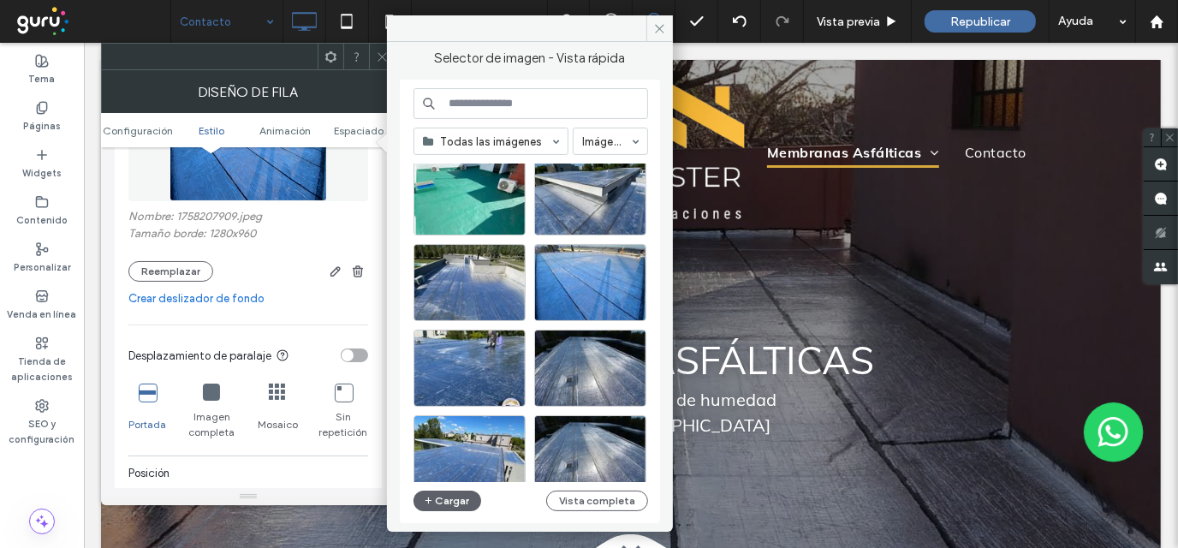
scroll to position [0, 0]
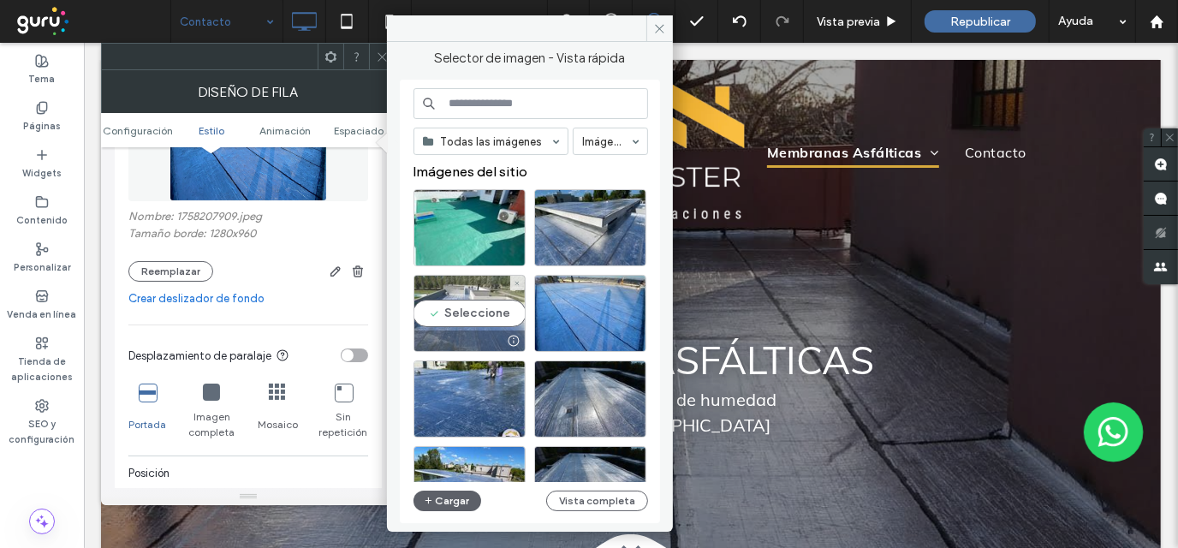
click at [474, 317] on div "Seleccione" at bounding box center [469, 313] width 112 height 77
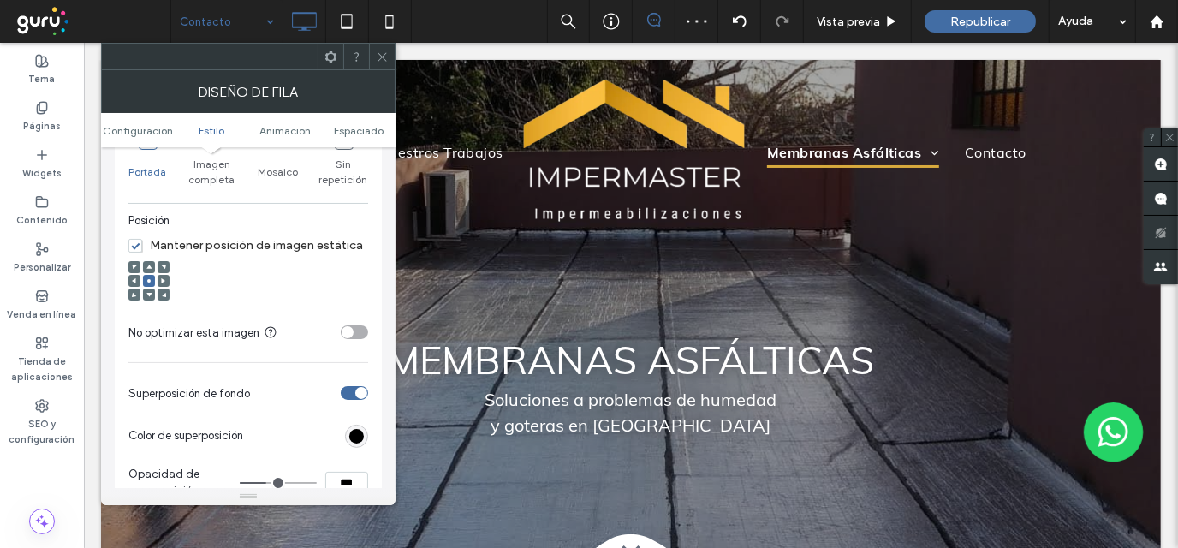
scroll to position [598, 0]
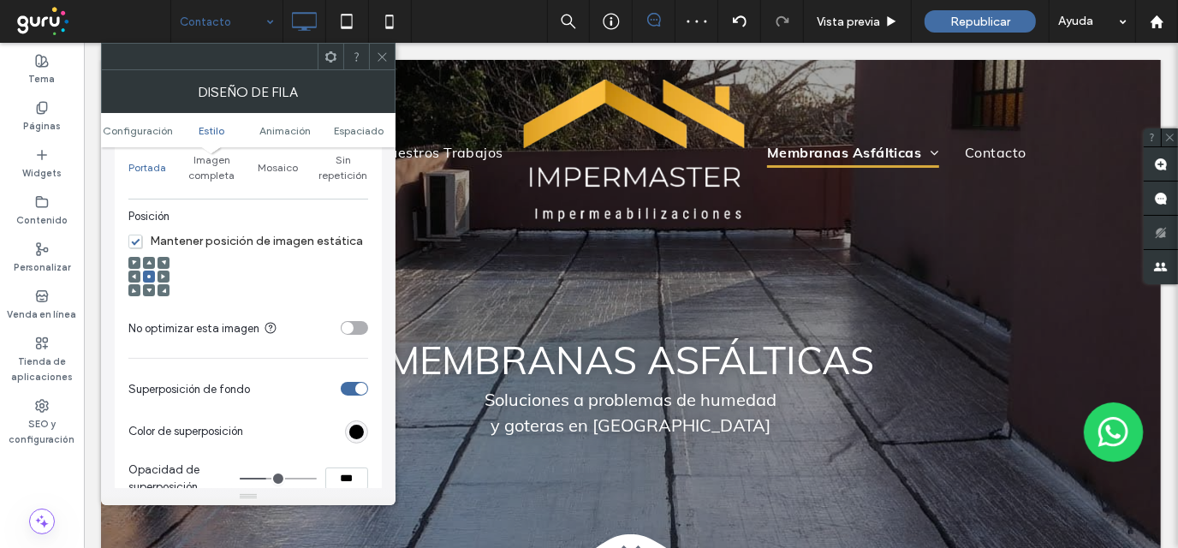
click at [145, 288] on div at bounding box center [149, 290] width 12 height 12
click at [151, 291] on icon at bounding box center [148, 290] width 5 height 5
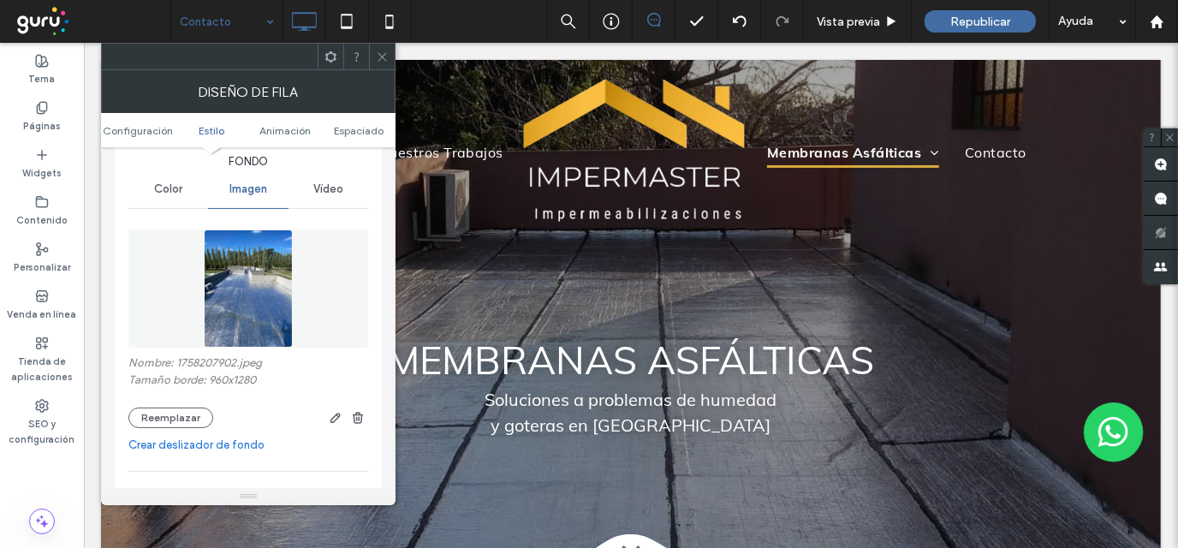
scroll to position [257, 0]
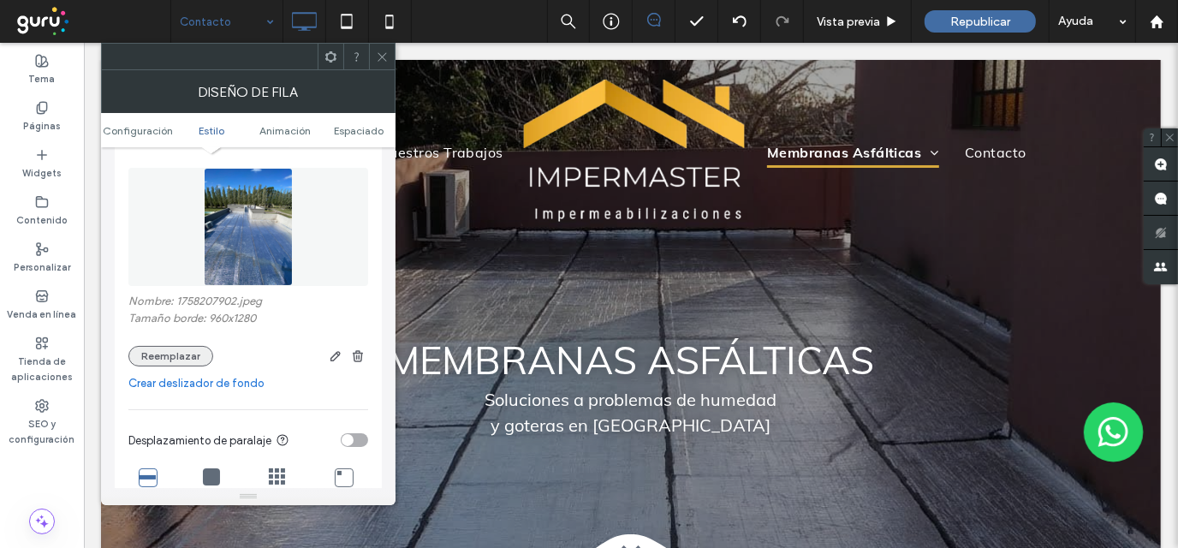
click at [152, 364] on button "Reemplazar" at bounding box center [170, 356] width 85 height 21
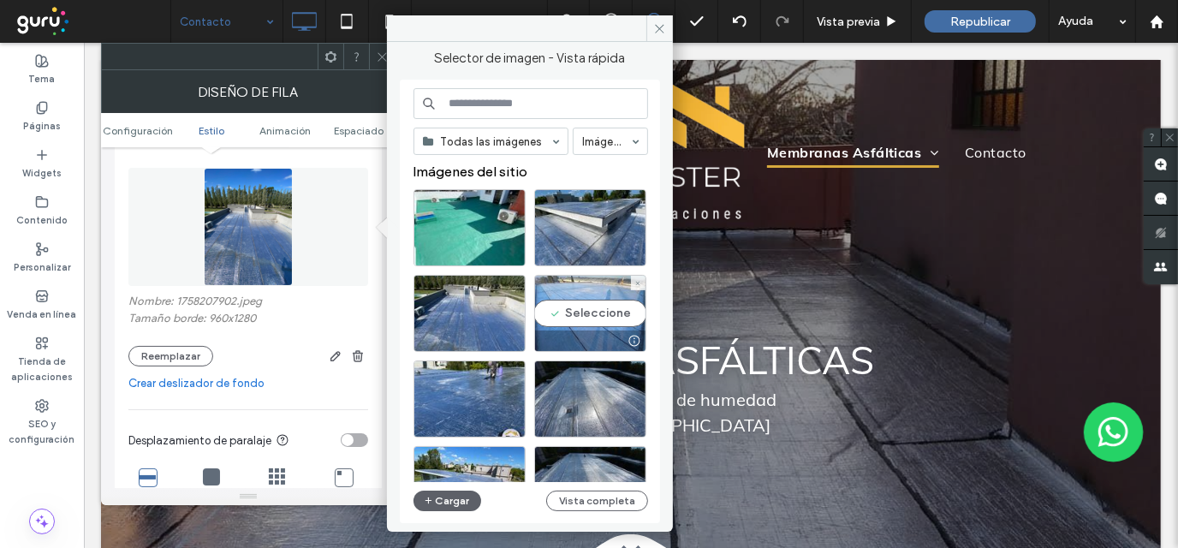
click at [601, 321] on div "Seleccione" at bounding box center [590, 313] width 112 height 77
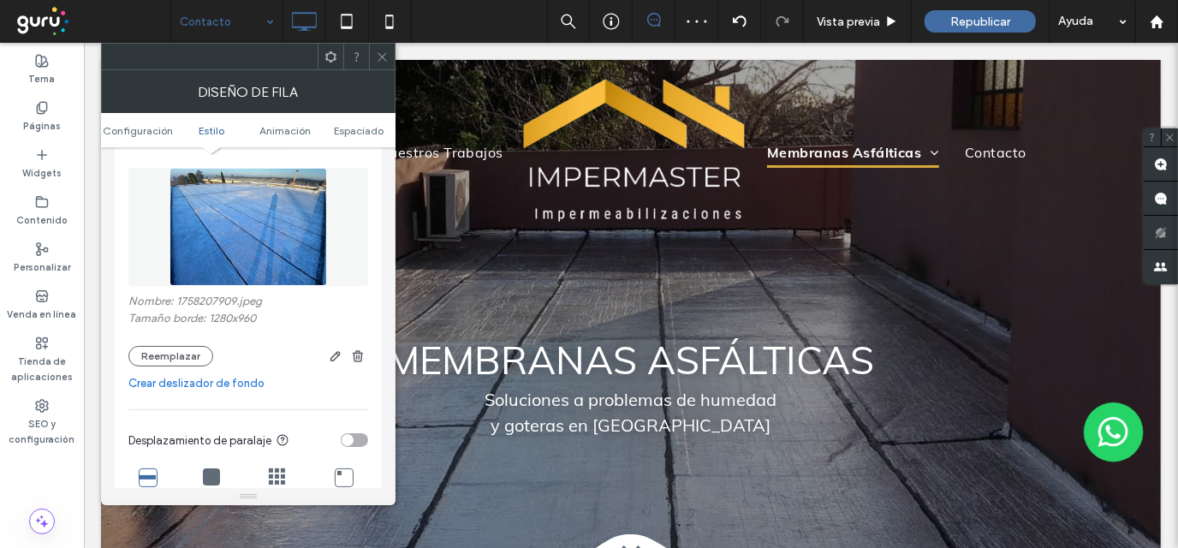
click at [387, 58] on icon at bounding box center [382, 57] width 13 height 13
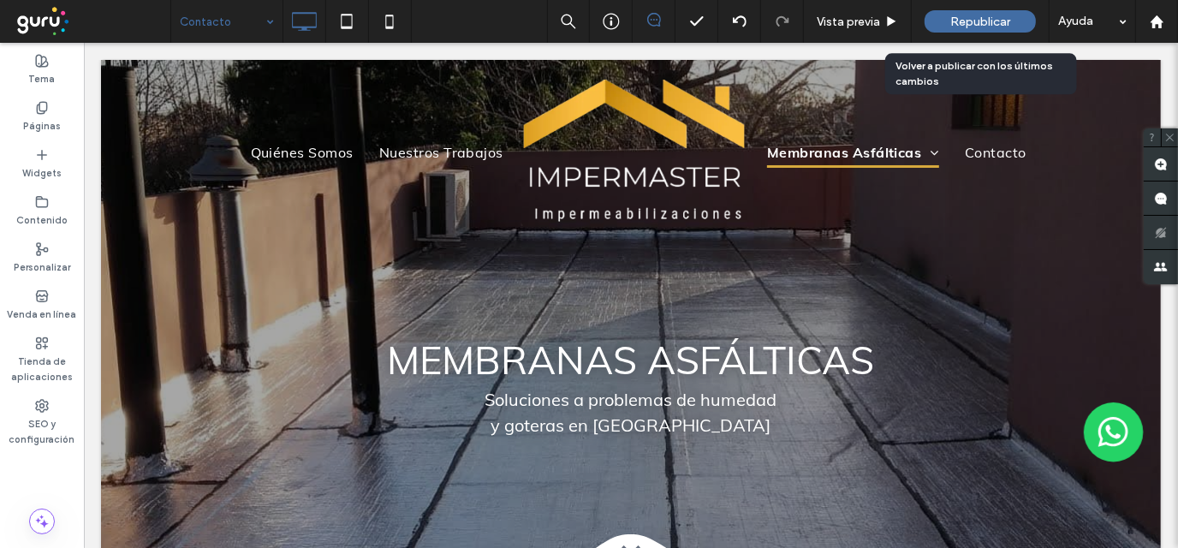
click at [1007, 15] on span "Republicar" at bounding box center [980, 22] width 60 height 15
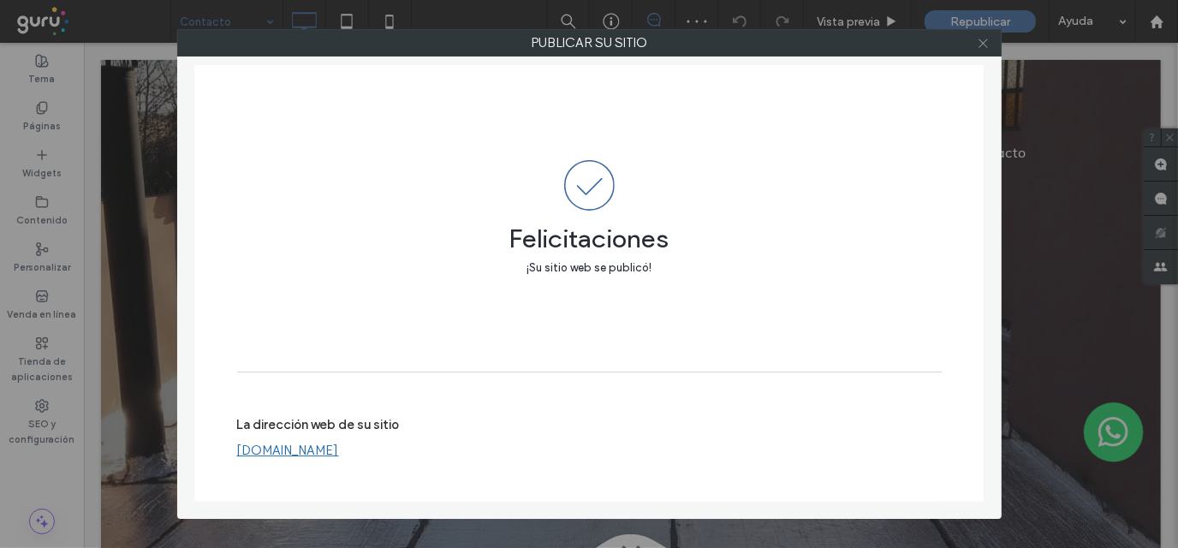
click at [978, 48] on icon at bounding box center [983, 43] width 13 height 13
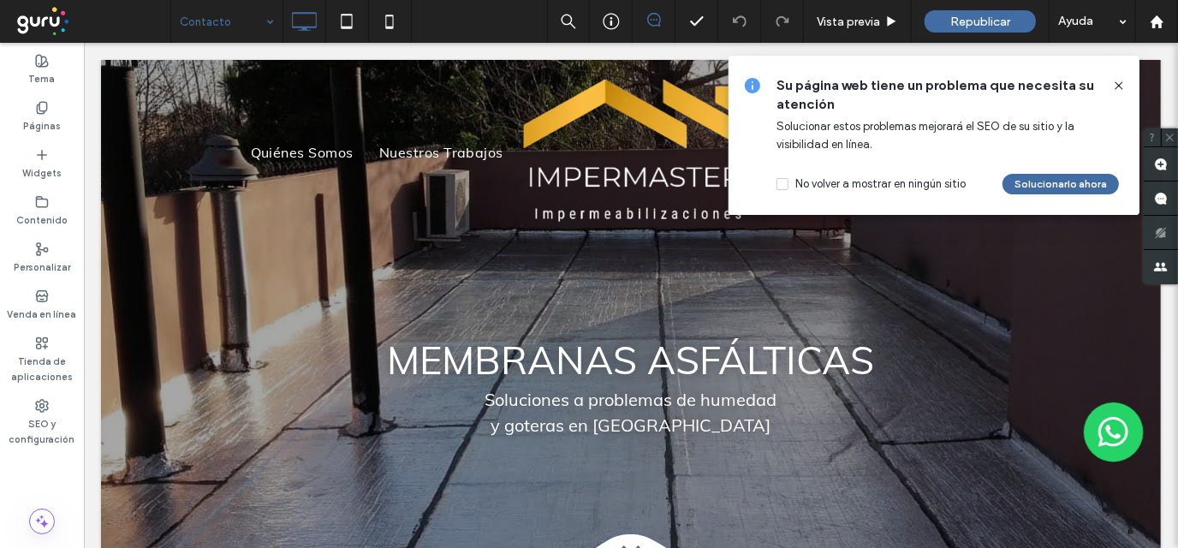
click at [1123, 89] on icon at bounding box center [1119, 86] width 14 height 14
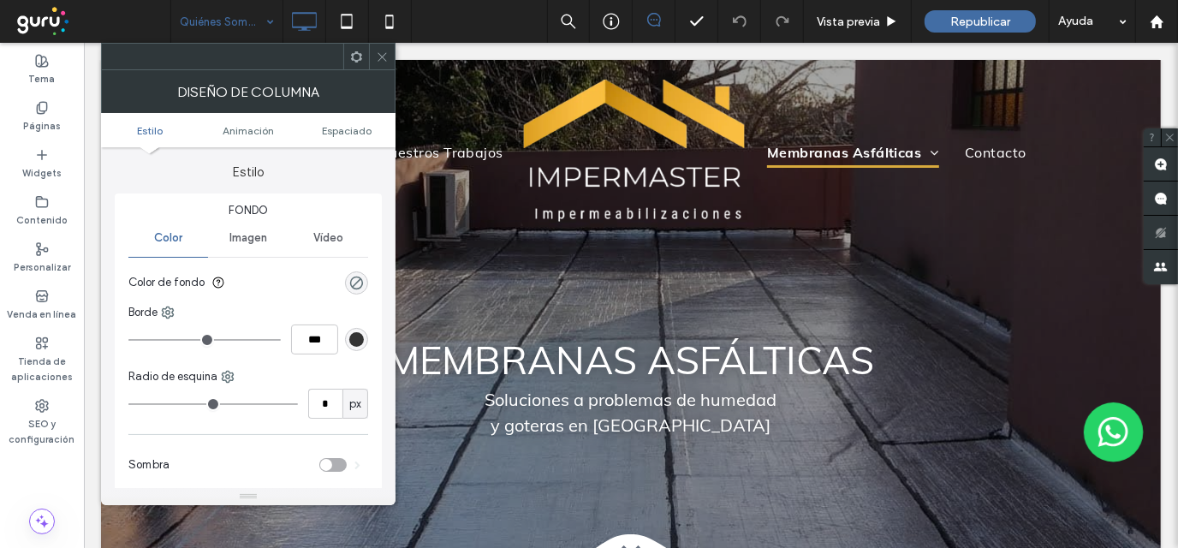
click at [382, 62] on icon at bounding box center [382, 57] width 13 height 13
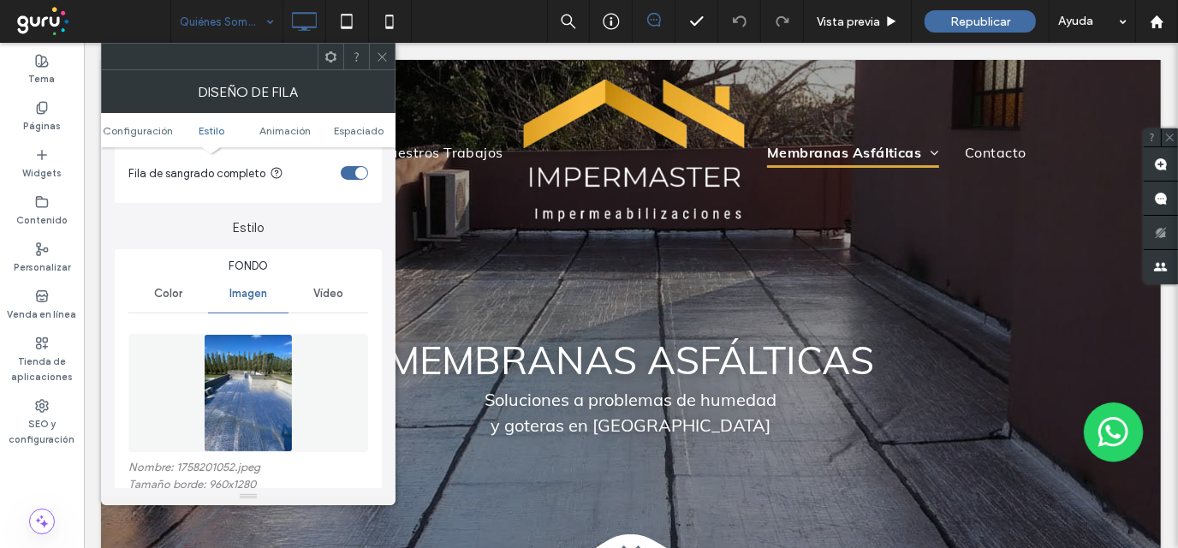
scroll to position [170, 0]
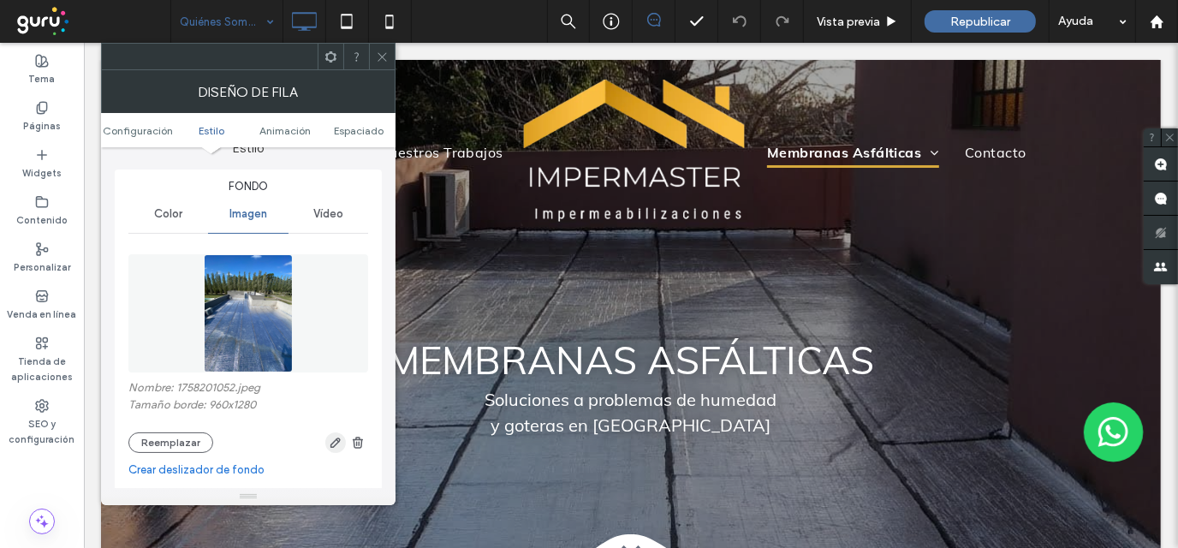
click at [330, 442] on icon "button" at bounding box center [336, 443] width 14 height 14
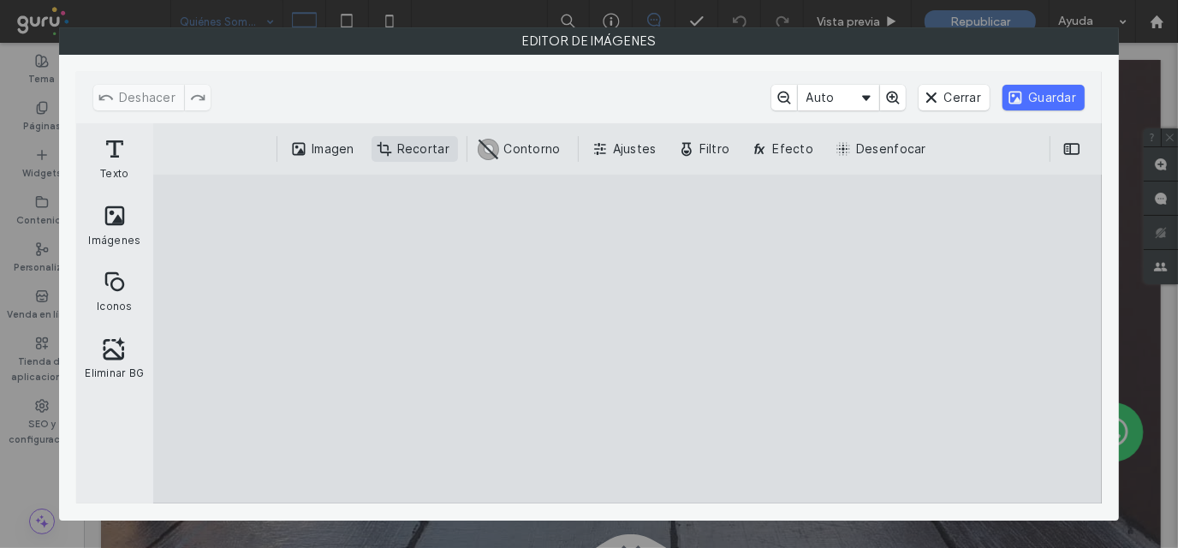
click at [386, 144] on button "Recortar" at bounding box center [414, 149] width 86 height 26
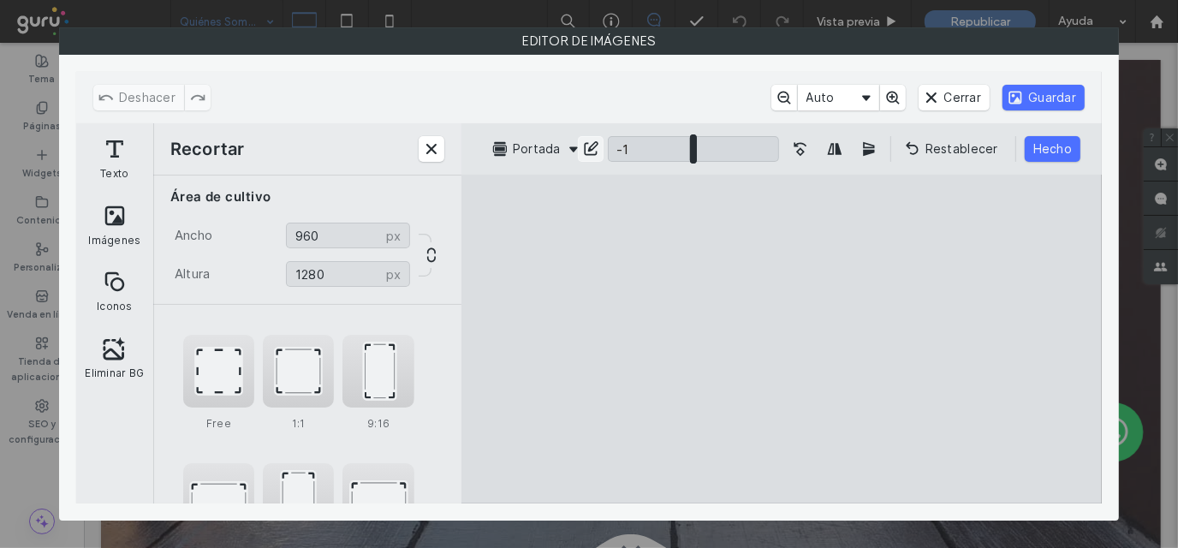
type input "**"
click at [690, 158] on input "ui.ed.cesdk.component.inspectorBar" at bounding box center [693, 149] width 171 height 26
click at [1075, 94] on button "Guardar" at bounding box center [1043, 98] width 82 height 26
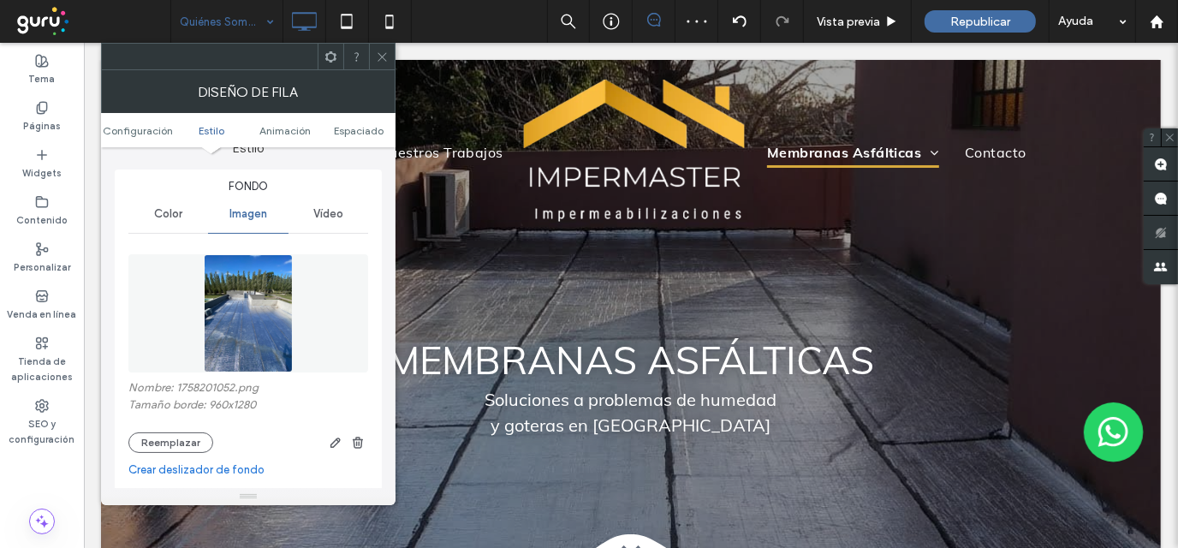
click at [388, 55] on icon at bounding box center [382, 57] width 13 height 13
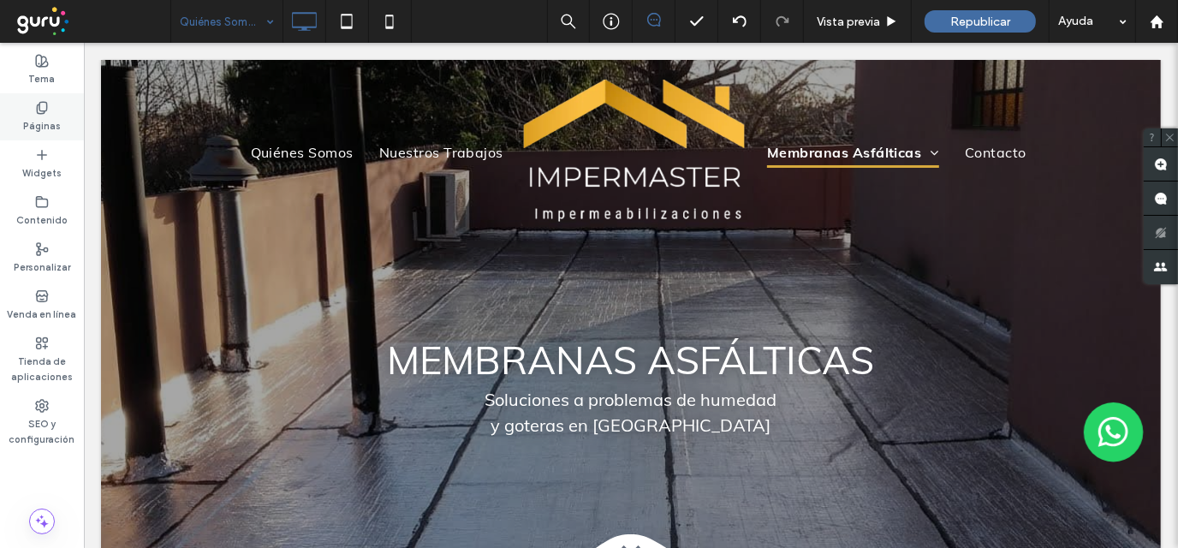
click at [40, 103] on icon at bounding box center [42, 108] width 14 height 14
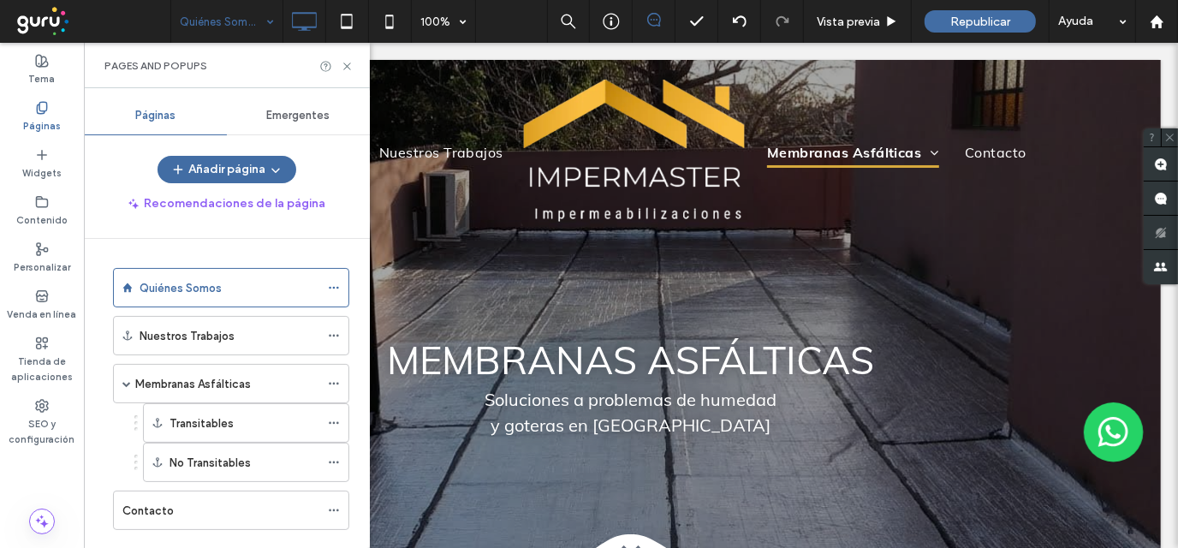
click at [306, 113] on span "Emergentes" at bounding box center [298, 116] width 63 height 14
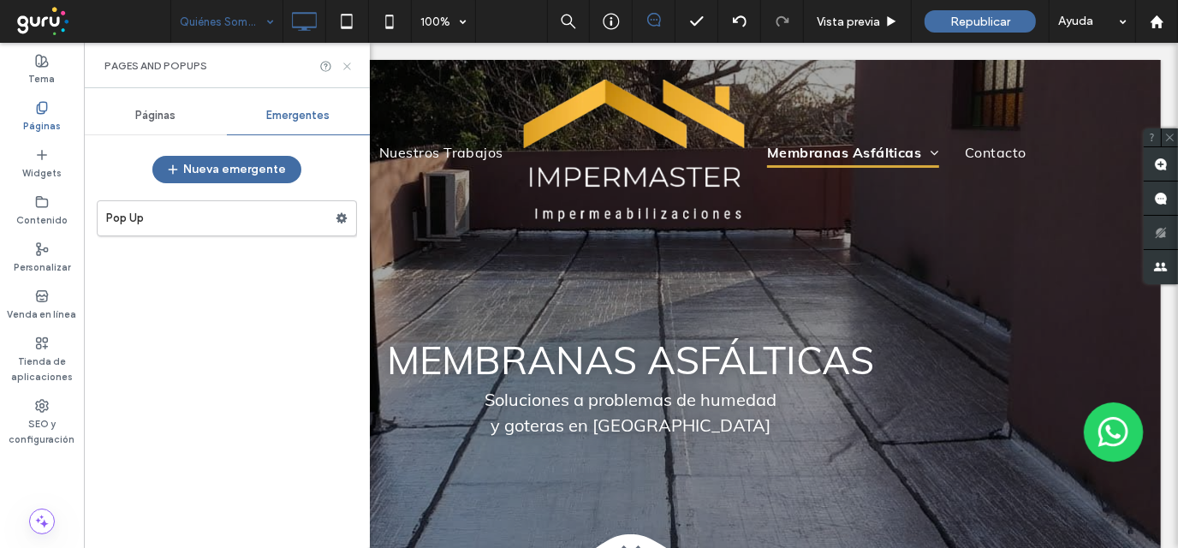
click at [349, 65] on icon at bounding box center [347, 66] width 13 height 13
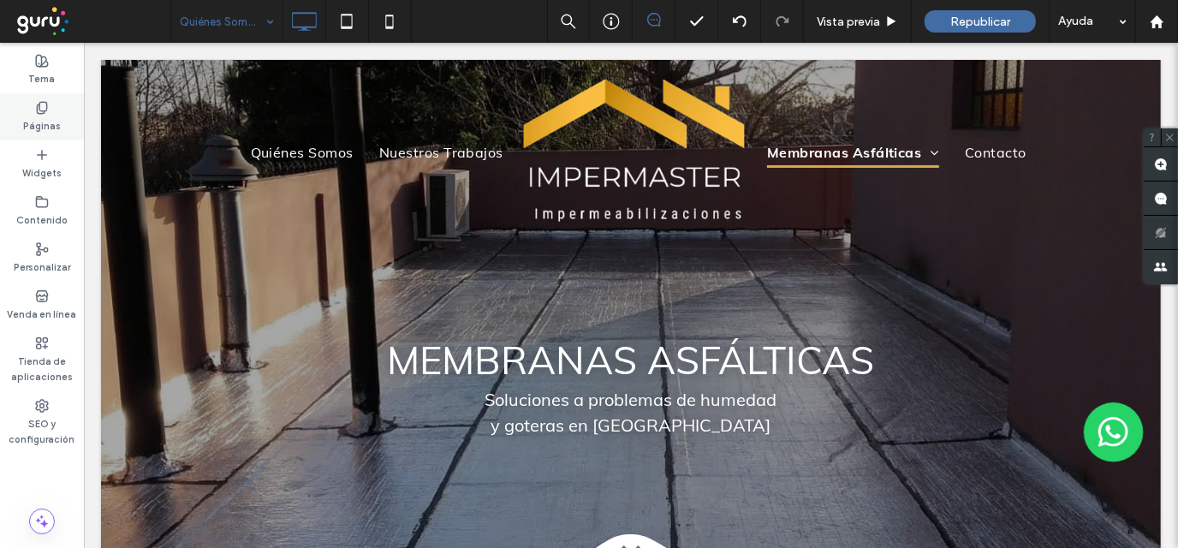
click at [45, 105] on icon at bounding box center [42, 108] width 14 height 14
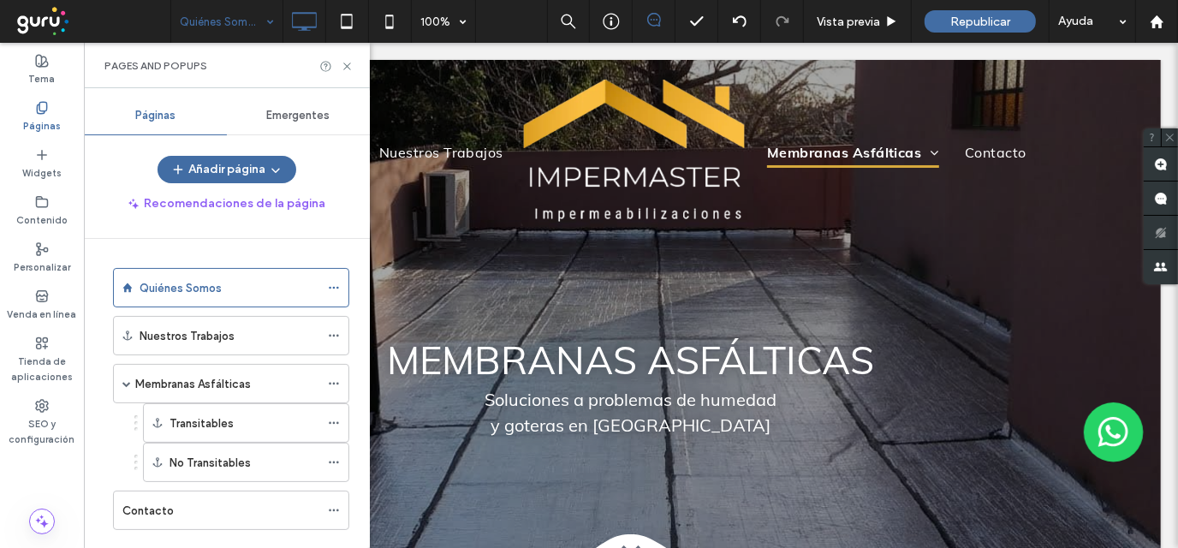
click at [307, 113] on span "Emergentes" at bounding box center [298, 116] width 63 height 14
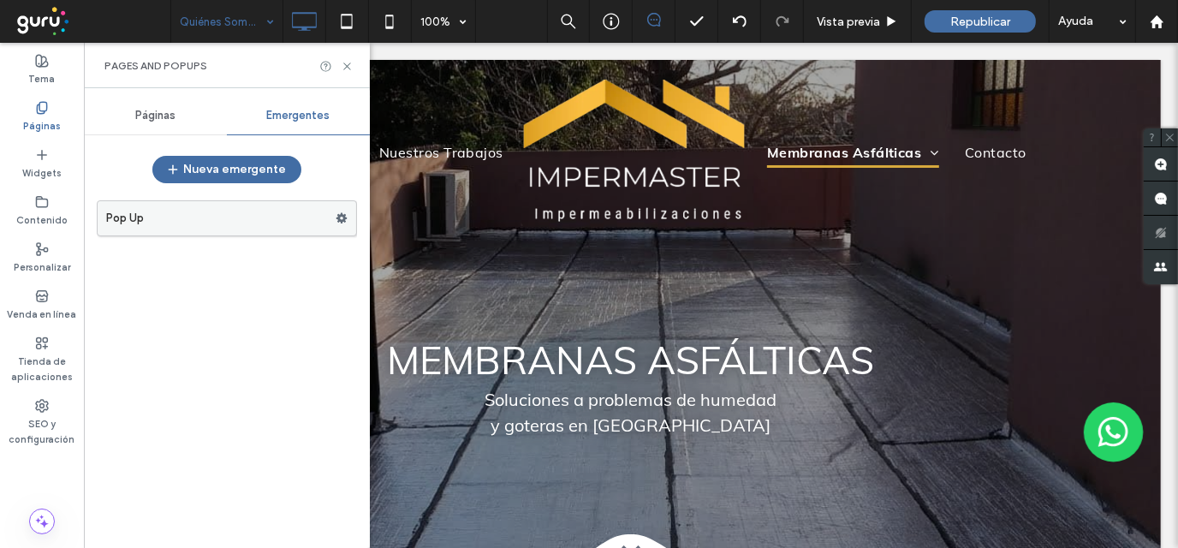
click at [186, 211] on label "Pop Up" at bounding box center [220, 218] width 229 height 34
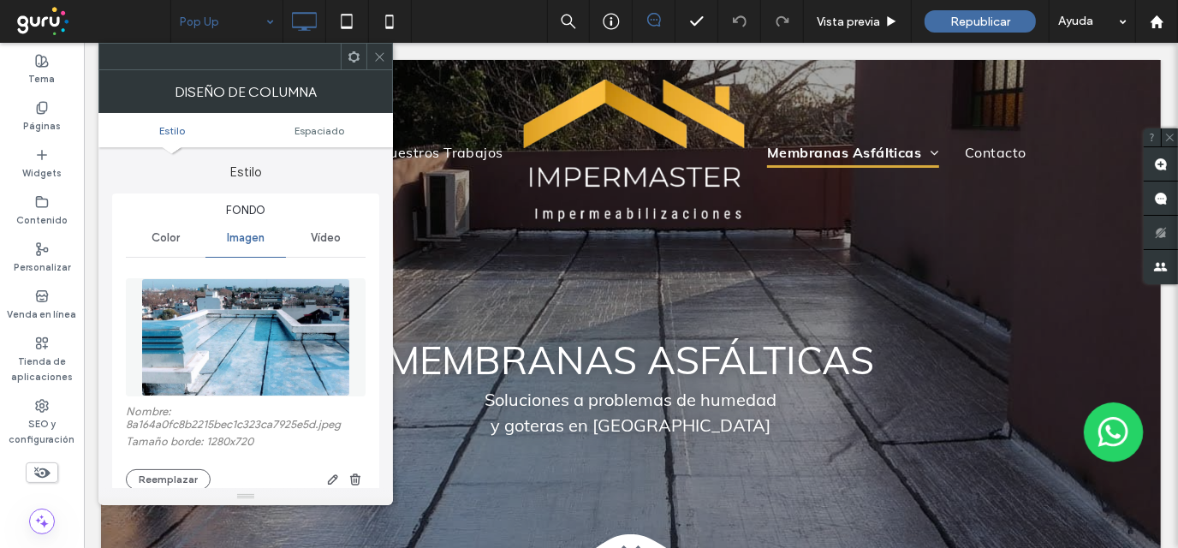
click at [330, 235] on span "Vídeo" at bounding box center [326, 238] width 30 height 14
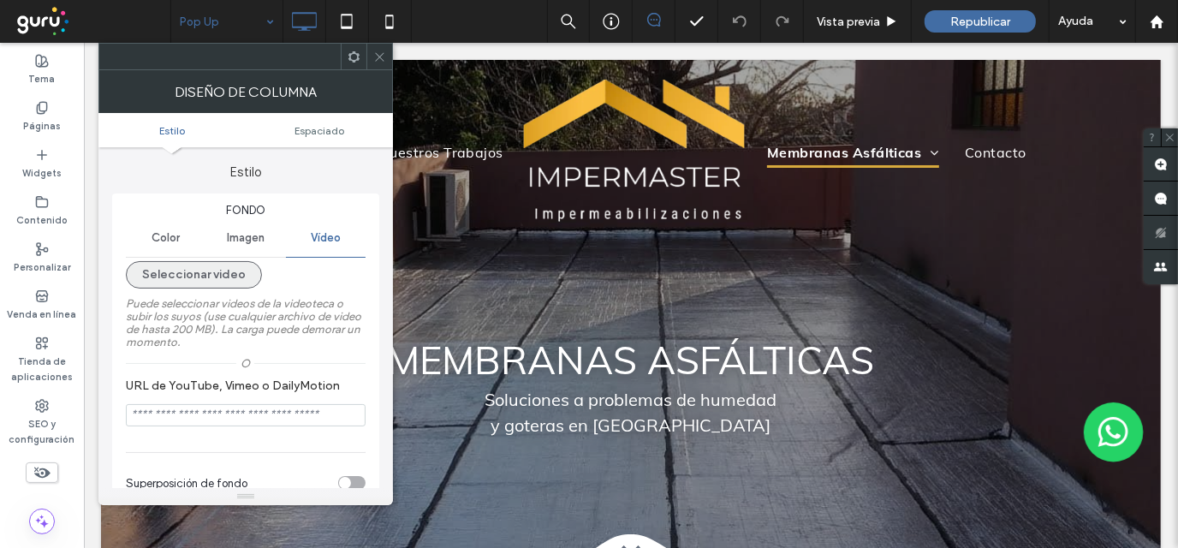
click at [186, 276] on button "Seleccionar video" at bounding box center [194, 274] width 136 height 27
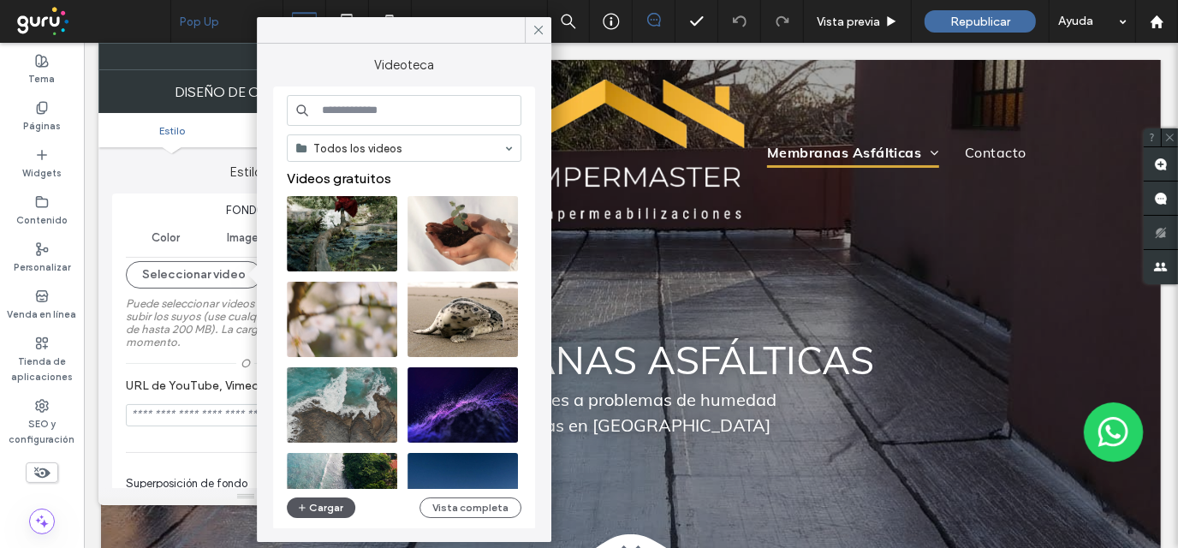
click at [318, 507] on button "Cargar" at bounding box center [321, 507] width 68 height 21
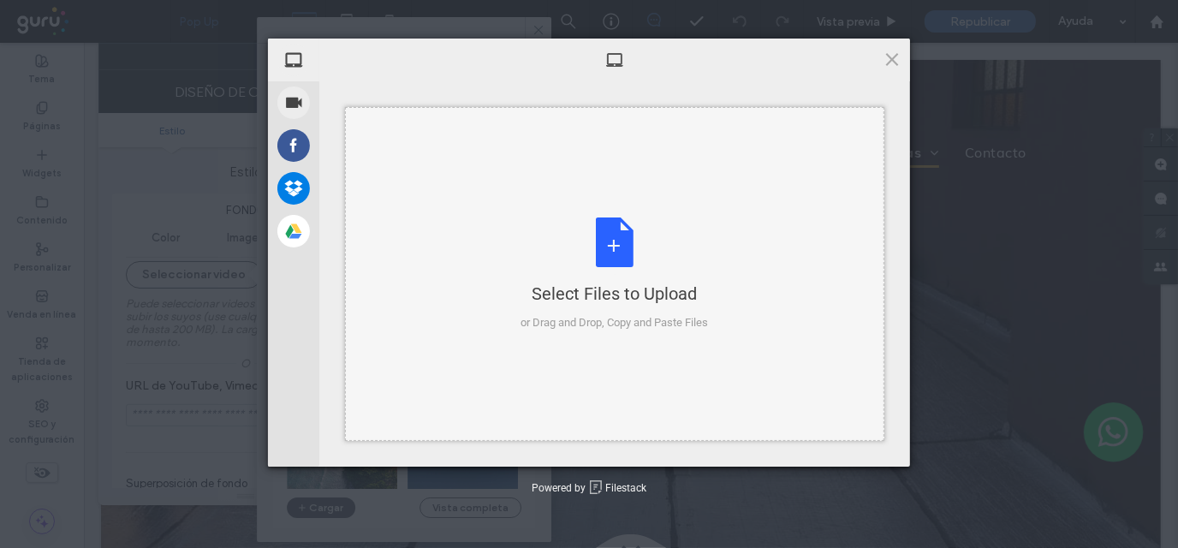
click at [612, 246] on div "Select Files to Upload or Drag and Drop, Copy and Paste Files" at bounding box center [614, 274] width 187 height 114
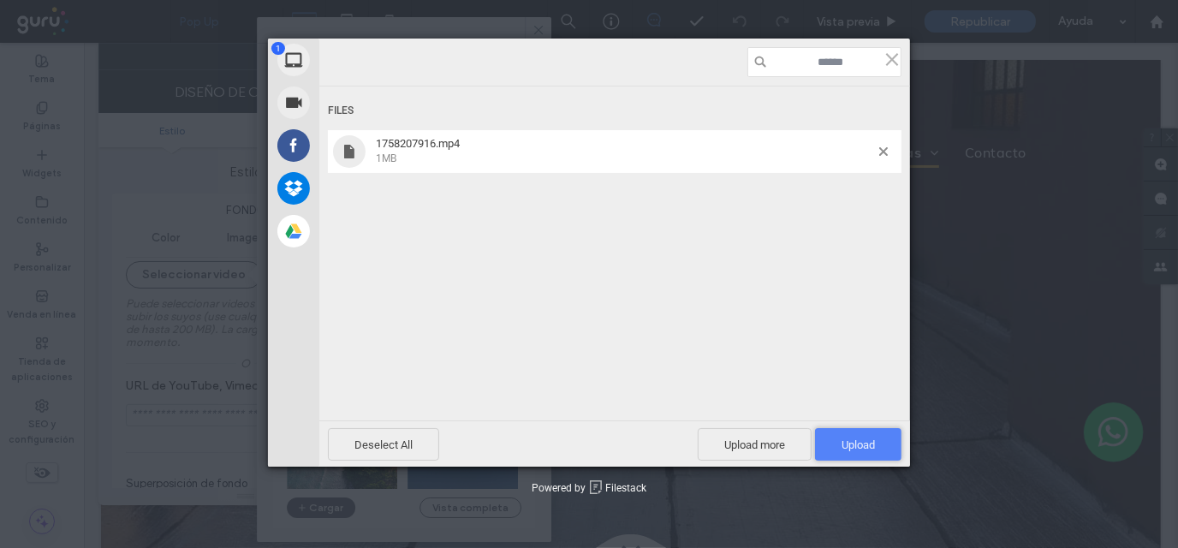
click at [884, 436] on span "Upload 1" at bounding box center [858, 444] width 86 height 33
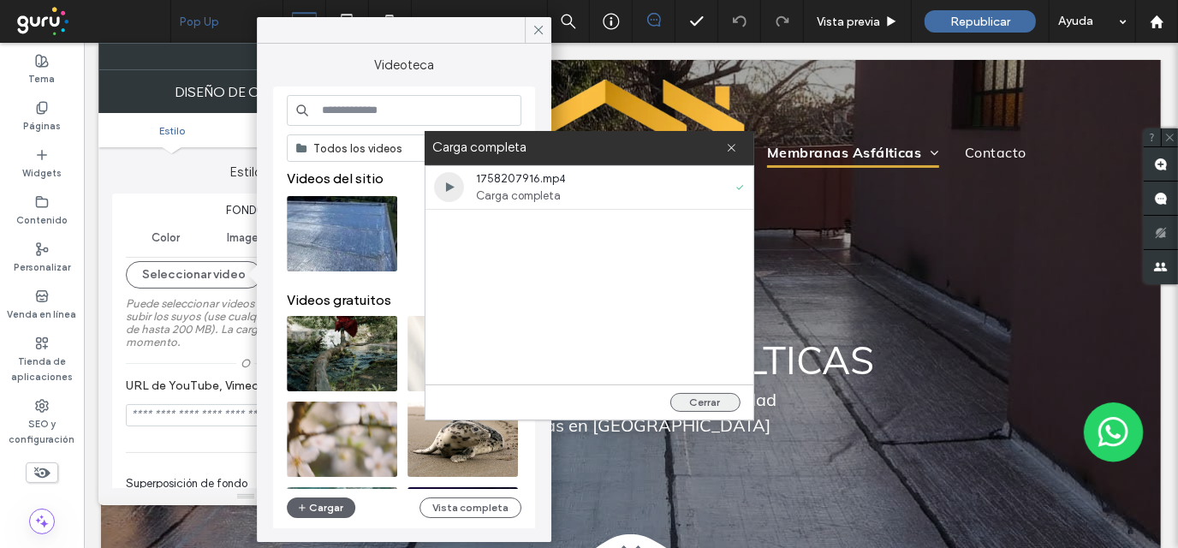
click at [704, 401] on button "Cerrar" at bounding box center [705, 402] width 70 height 19
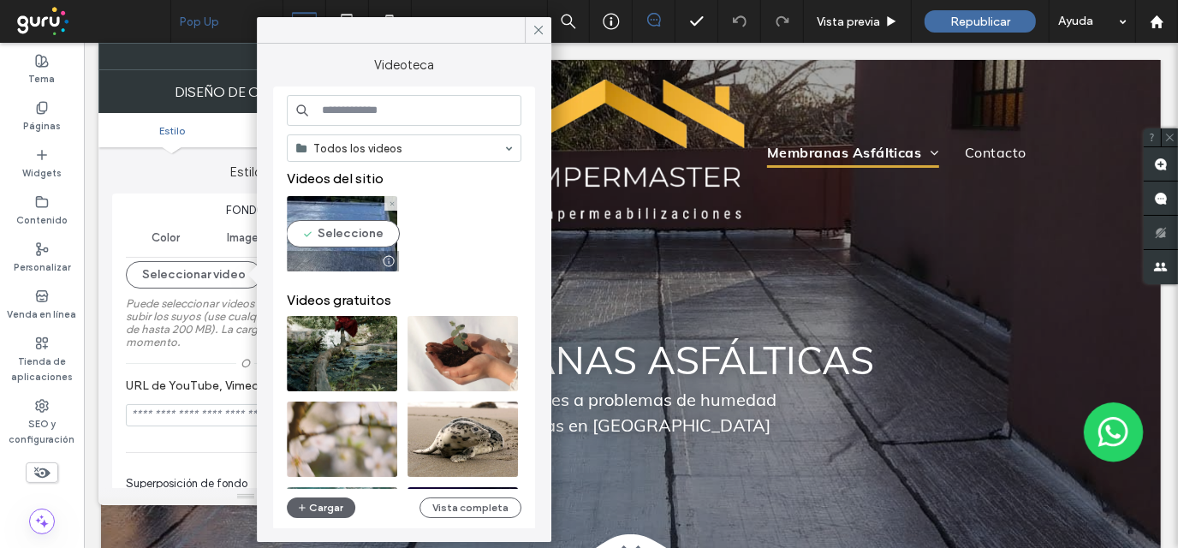
click at [333, 241] on video at bounding box center [342, 233] width 110 height 75
type input "**********"
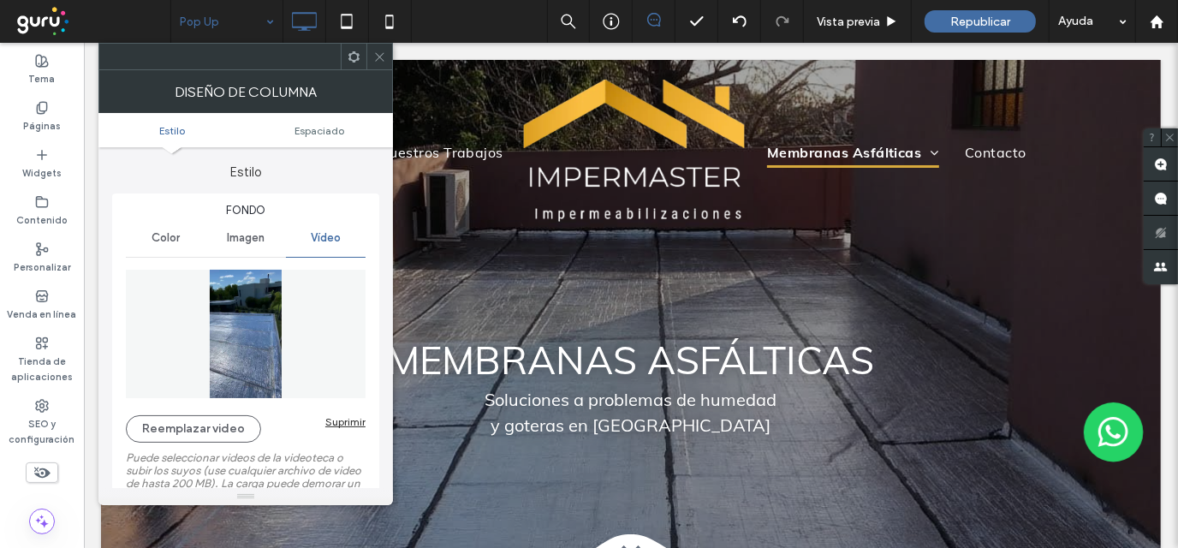
click at [380, 55] on use at bounding box center [379, 56] width 9 height 9
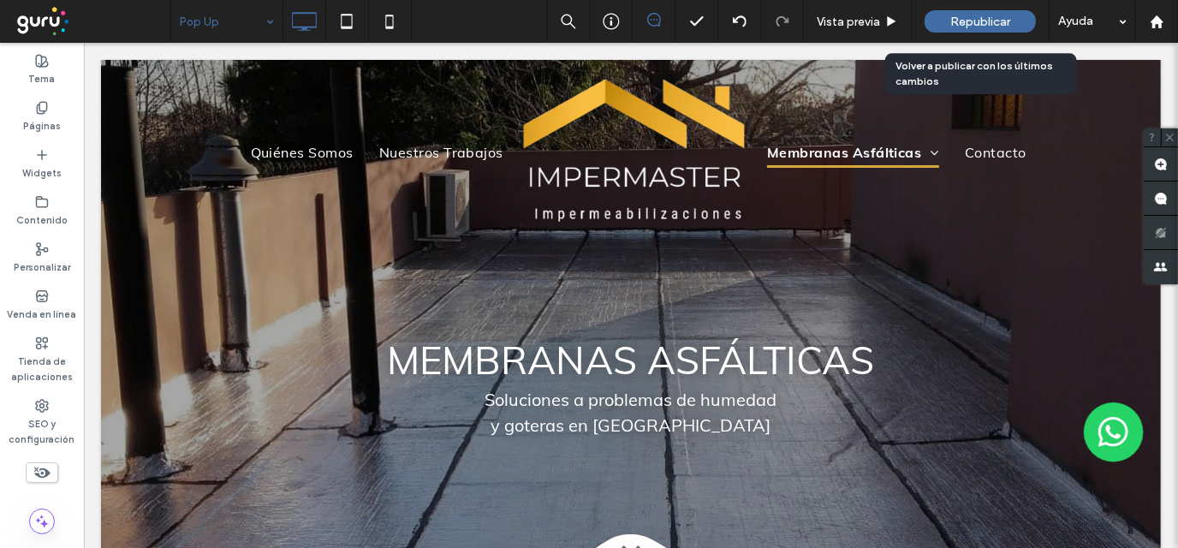
click at [997, 17] on span "Republicar" at bounding box center [980, 22] width 60 height 15
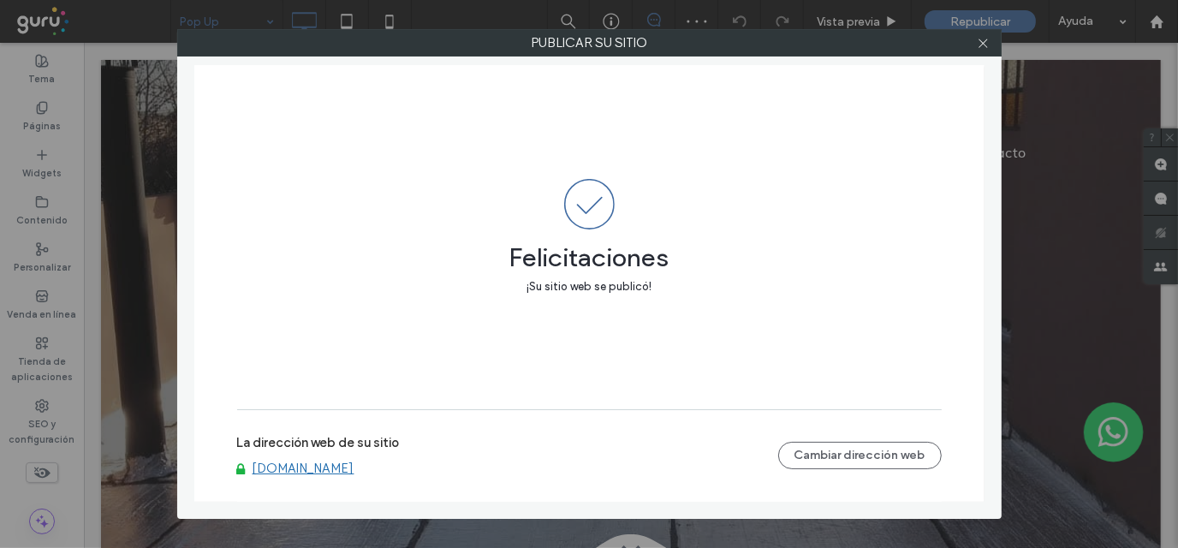
click at [313, 466] on link "www.impermaster.com.ar" at bounding box center [304, 467] width 102 height 15
click at [983, 42] on use at bounding box center [982, 43] width 9 height 9
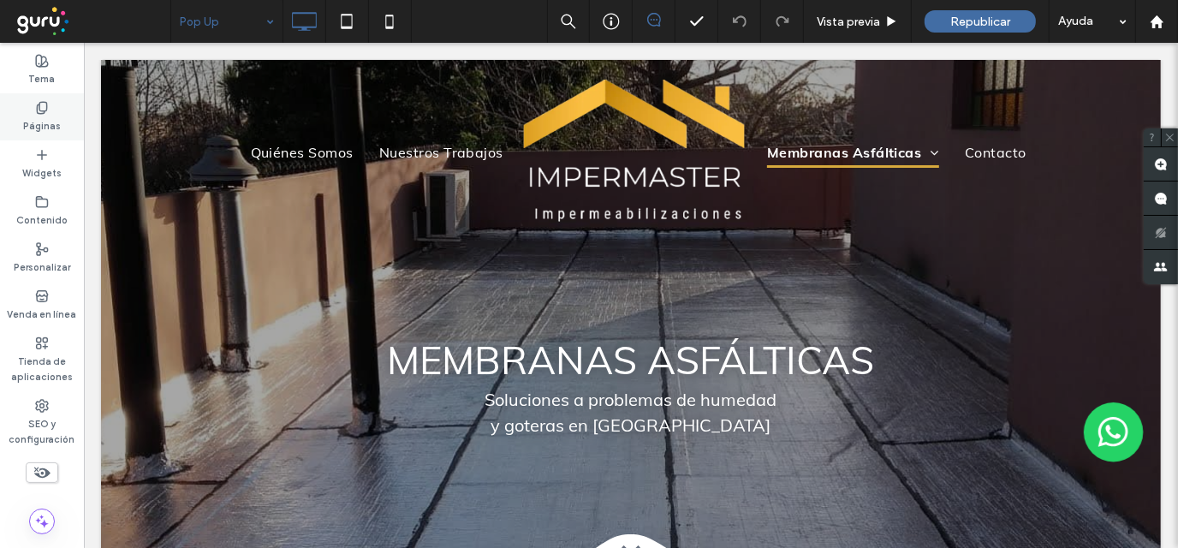
click at [41, 101] on icon at bounding box center [42, 108] width 14 height 14
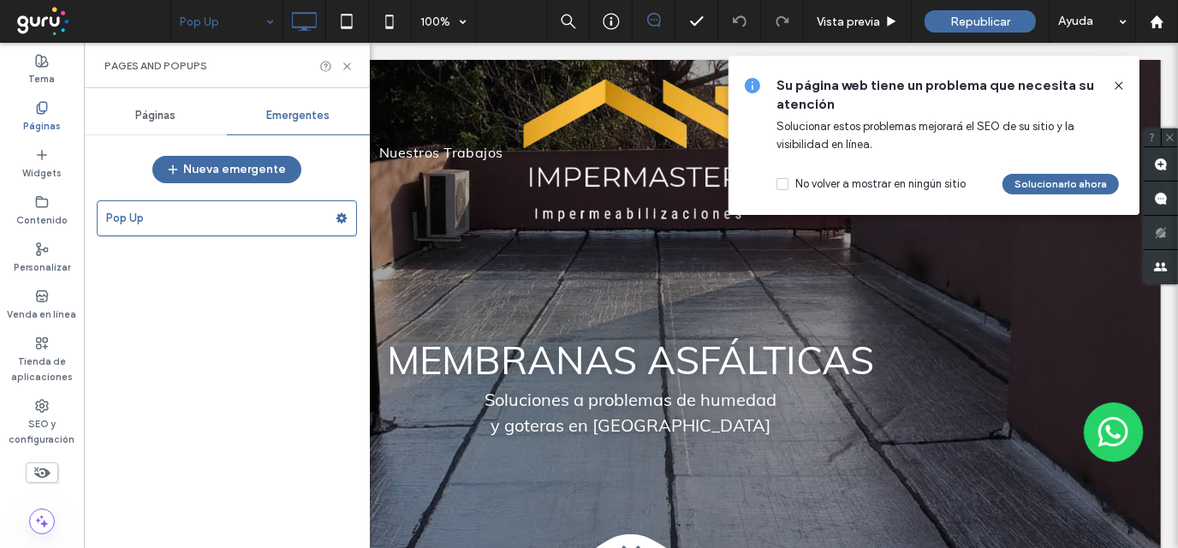
click at [151, 116] on span "Páginas" at bounding box center [155, 116] width 40 height 14
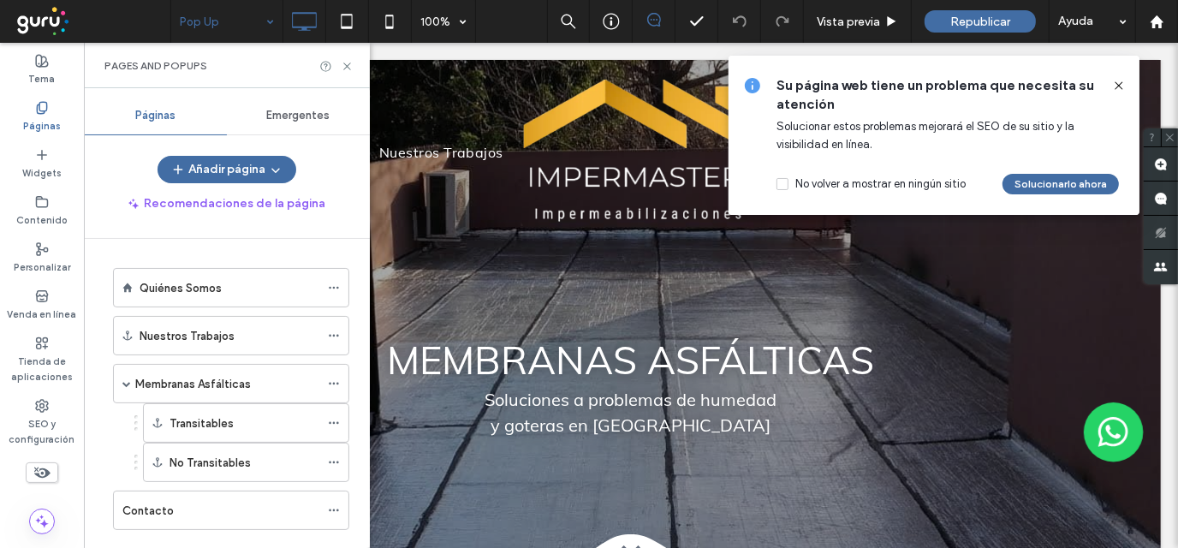
click at [1118, 86] on use at bounding box center [1118, 85] width 8 height 8
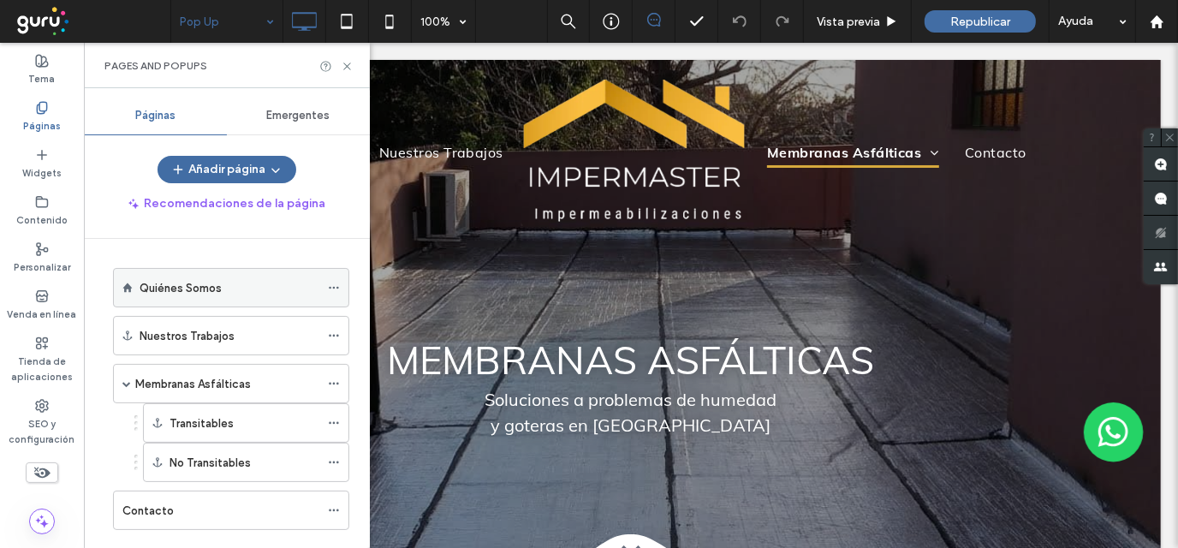
click at [169, 282] on label "Quiénes Somos" at bounding box center [181, 288] width 82 height 30
click at [347, 64] on icon at bounding box center [347, 66] width 13 height 13
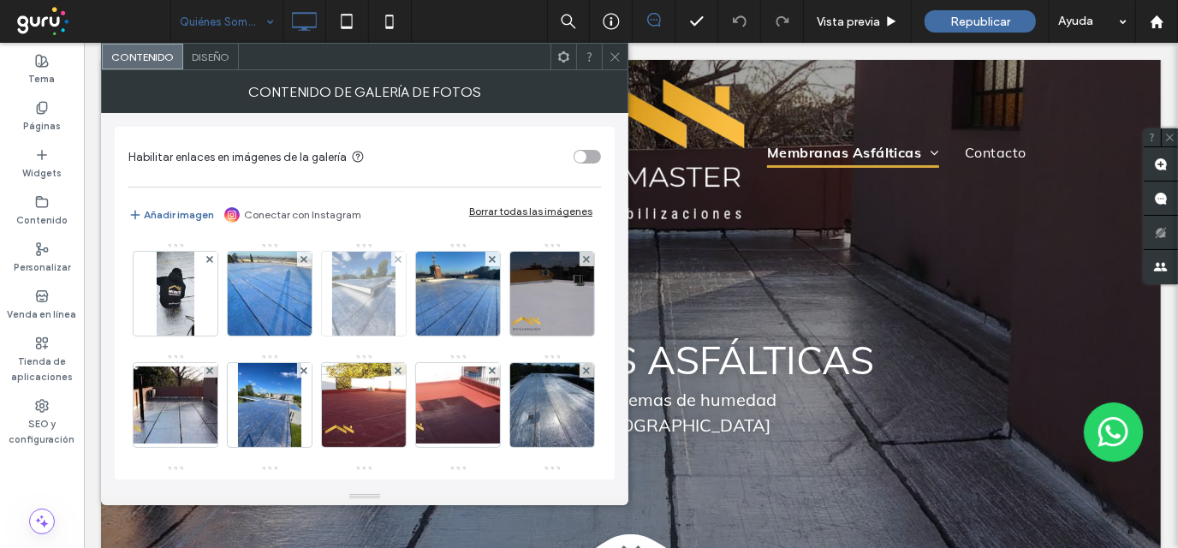
click at [370, 288] on img at bounding box center [363, 294] width 63 height 84
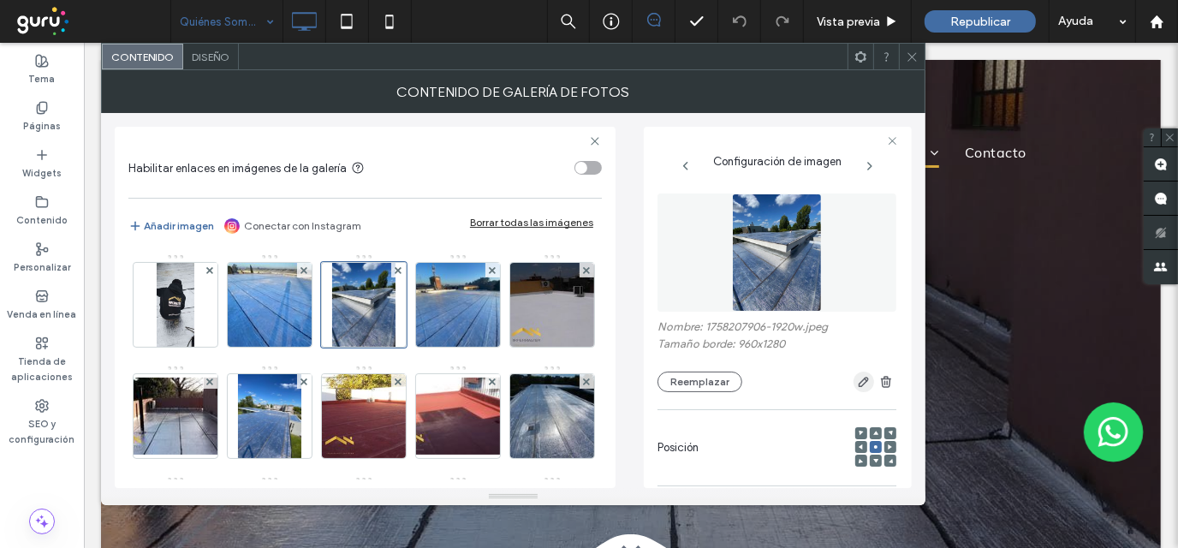
click at [857, 377] on icon "button" at bounding box center [864, 382] width 14 height 14
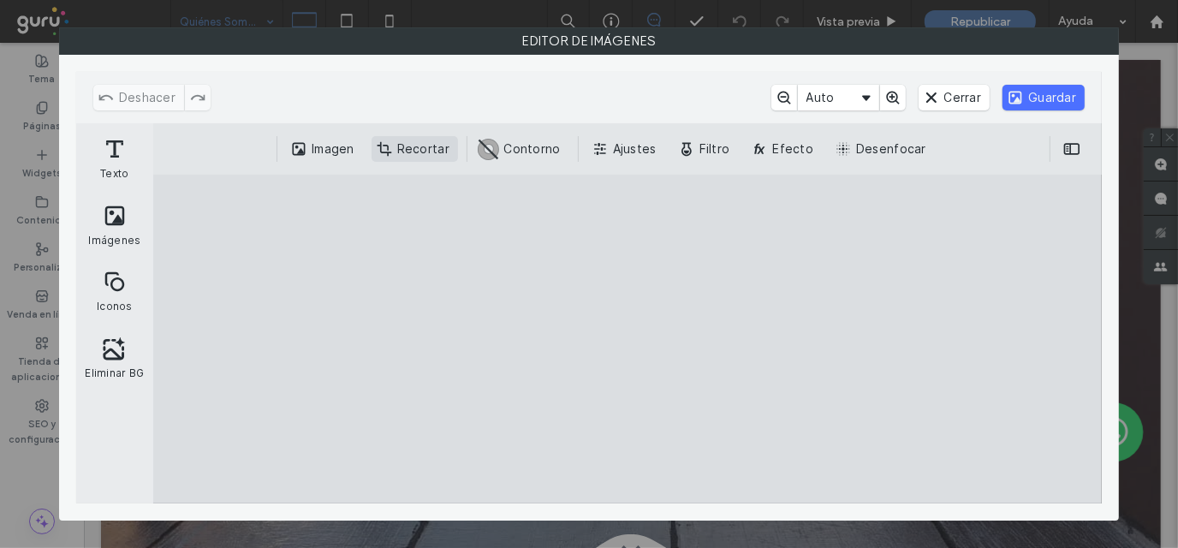
click at [406, 152] on button "Recortar" at bounding box center [414, 149] width 86 height 26
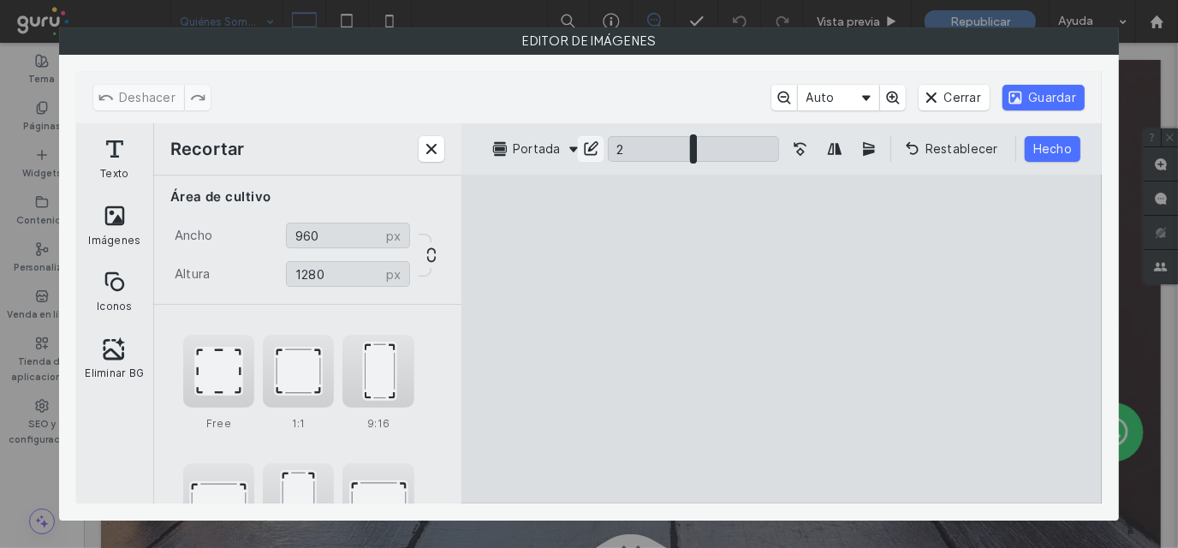
type input "*"
click at [696, 154] on input "ui.ed.cesdk.component.inspectorBar" at bounding box center [693, 149] width 171 height 26
click at [1073, 98] on button "Guardar" at bounding box center [1043, 98] width 82 height 26
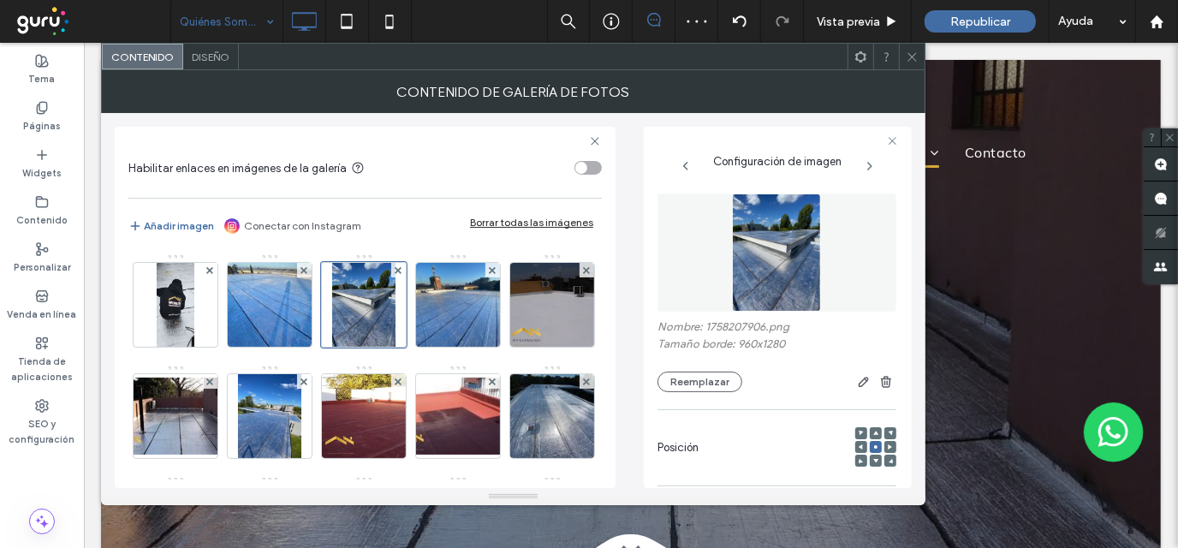
click at [912, 51] on icon at bounding box center [912, 57] width 13 height 13
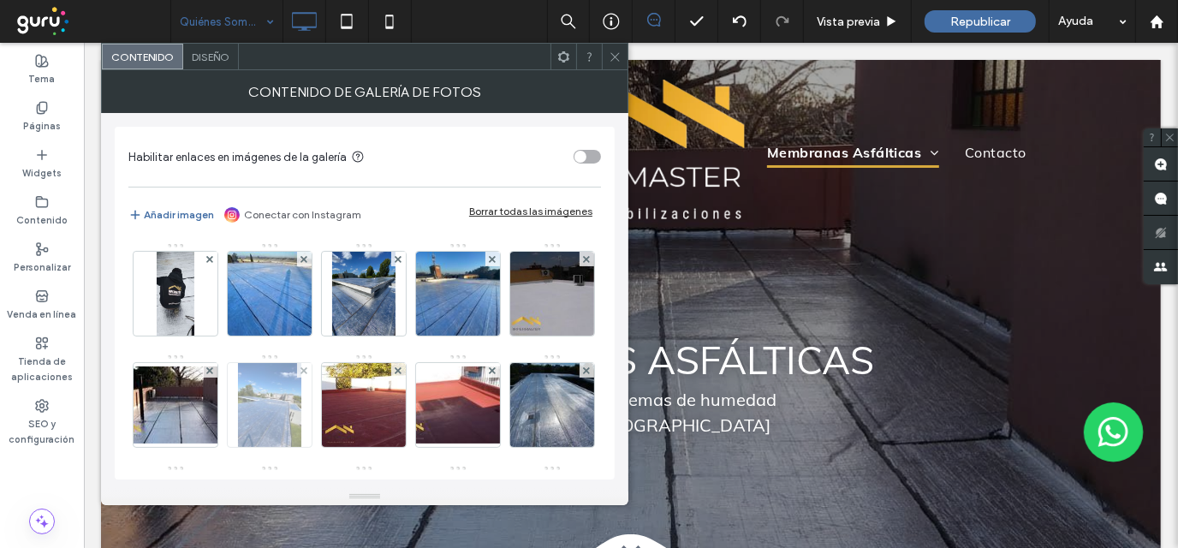
click at [301, 395] on img at bounding box center [269, 405] width 63 height 84
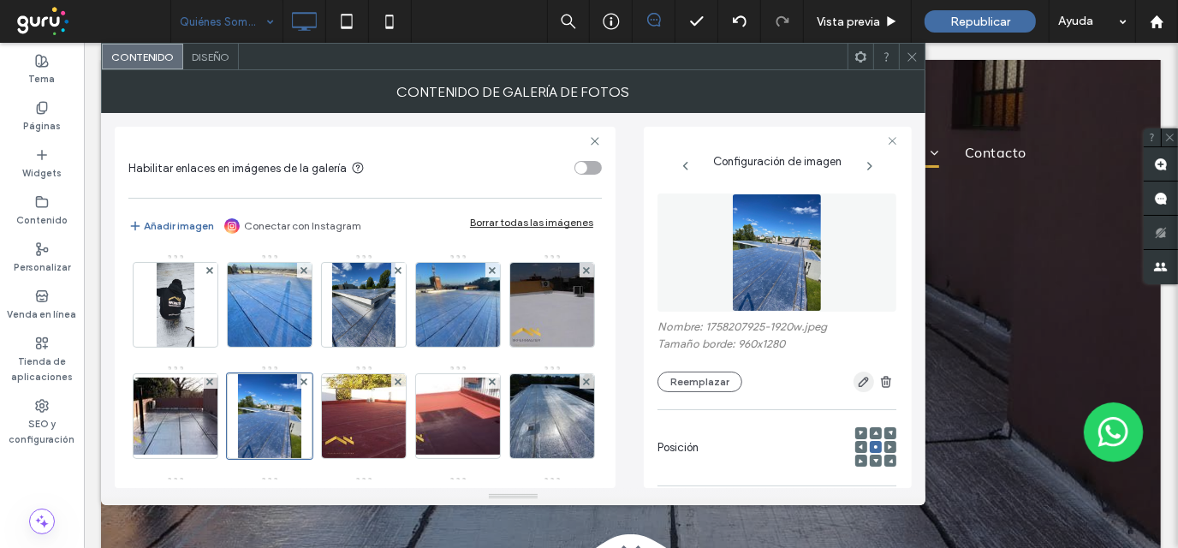
click at [857, 383] on icon "button" at bounding box center [864, 382] width 14 height 14
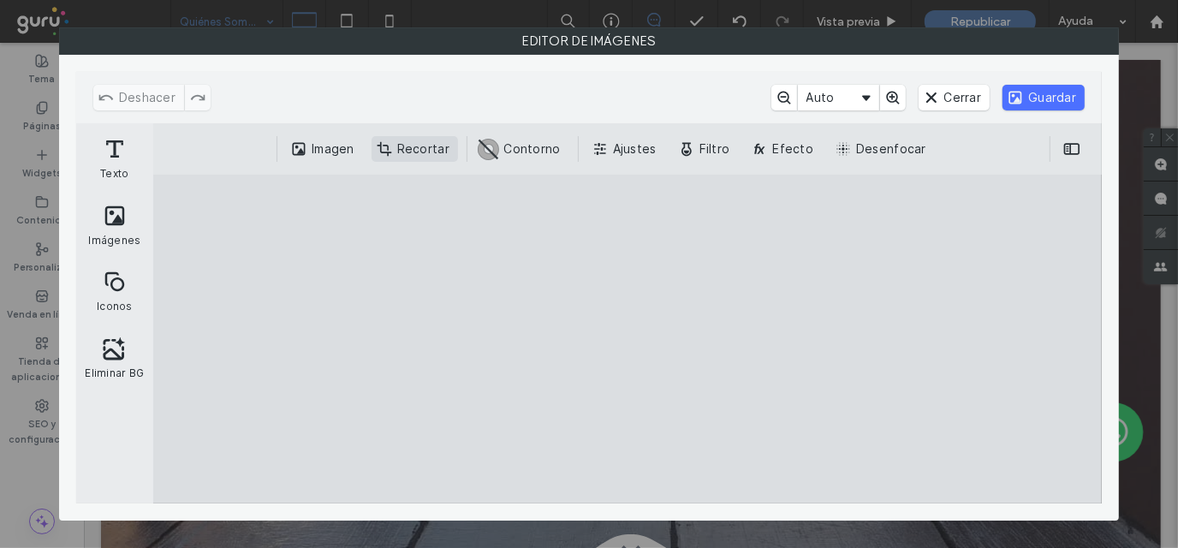
click at [408, 141] on button "Recortar" at bounding box center [414, 149] width 86 height 26
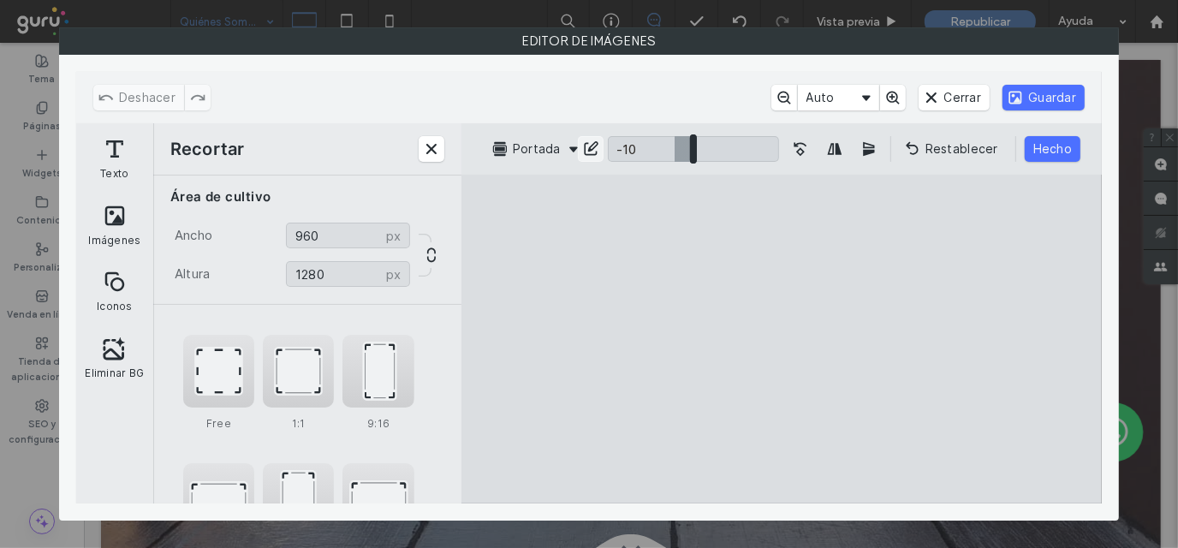
drag, startPoint x: 691, startPoint y: 155, endPoint x: 674, endPoint y: 161, distance: 17.3
click at [674, 161] on input "ui.ed.cesdk.component.inspectorBar" at bounding box center [693, 149] width 171 height 26
type input "**"
click at [676, 161] on input "ui.ed.cesdk.component.inspectorBar" at bounding box center [693, 149] width 171 height 26
click at [1039, 96] on button "Guardar" at bounding box center [1043, 98] width 82 height 26
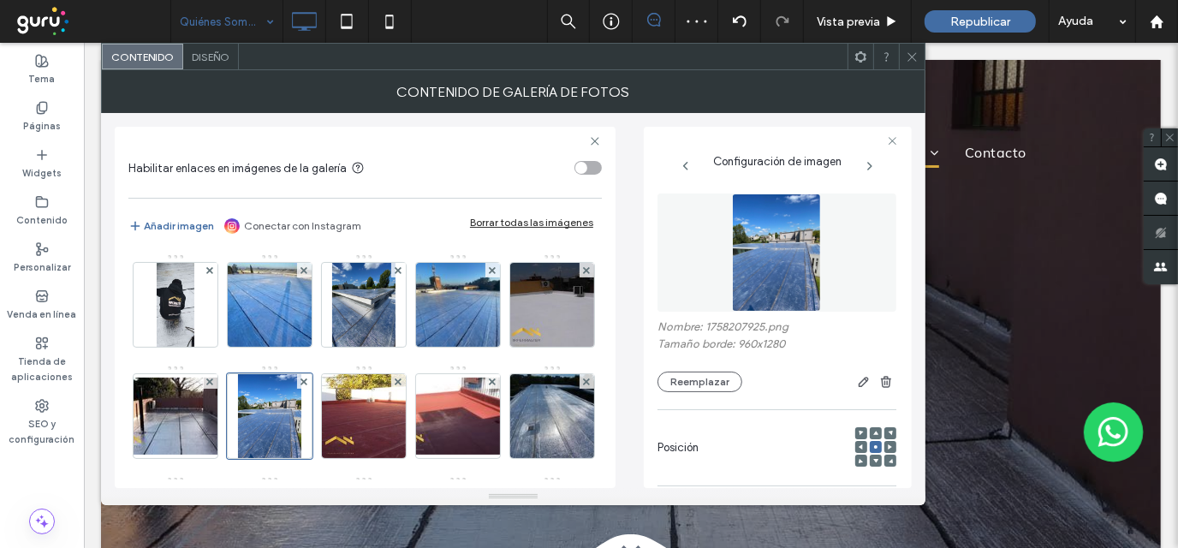
click at [912, 51] on icon at bounding box center [912, 57] width 13 height 13
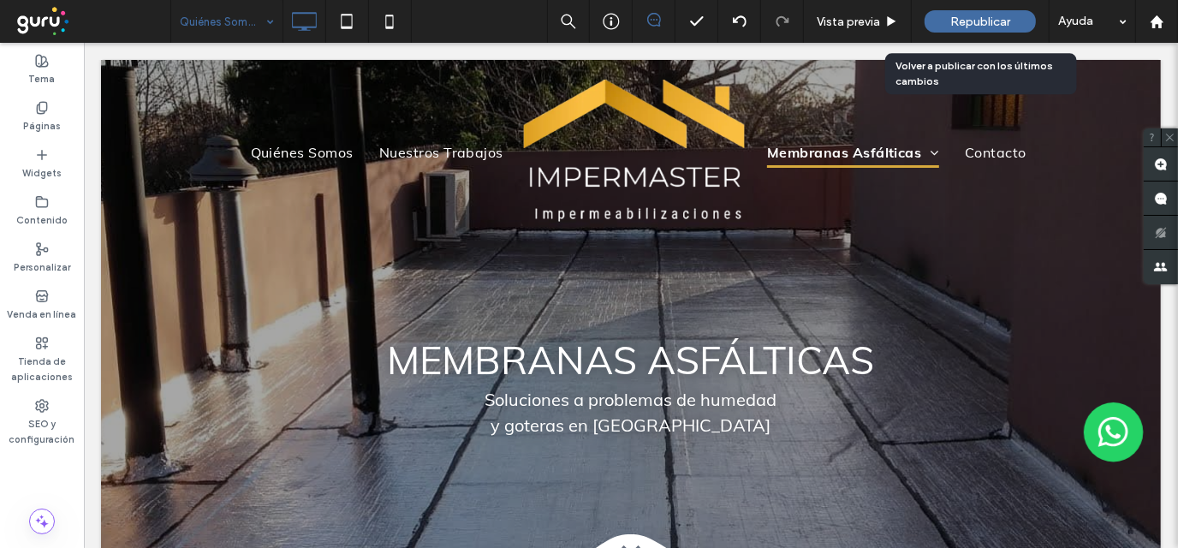
click at [959, 26] on span "Republicar" at bounding box center [980, 22] width 60 height 15
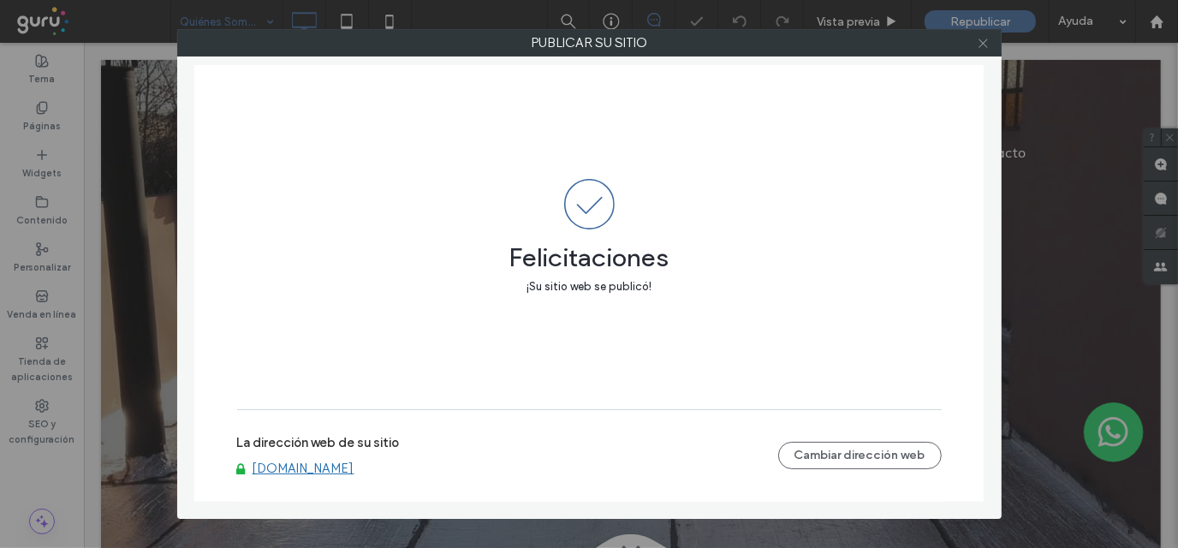
click at [979, 47] on icon at bounding box center [983, 43] width 13 height 13
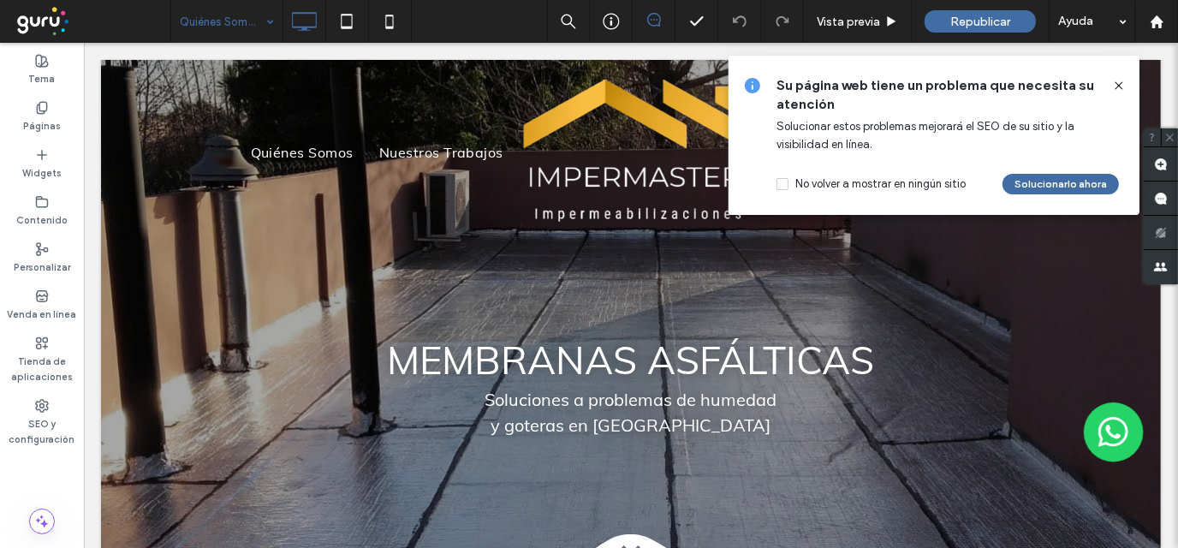
click at [1120, 79] on icon at bounding box center [1119, 86] width 14 height 14
